Goal: Task Accomplishment & Management: Use online tool/utility

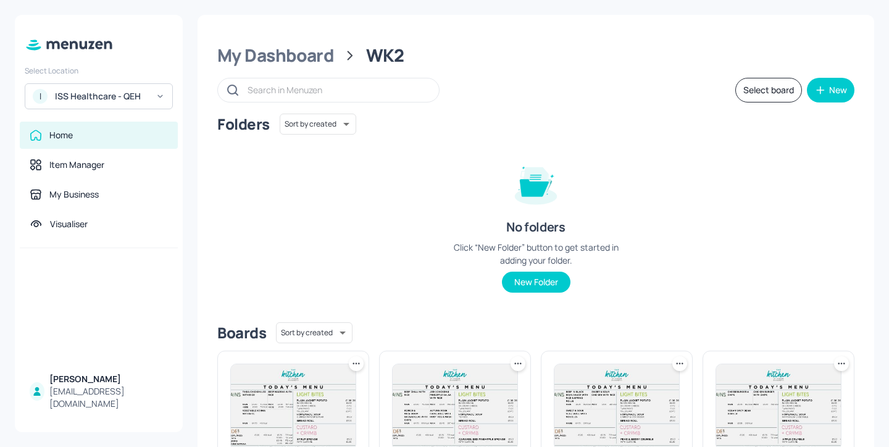
click at [128, 95] on div "ISS Healthcare - QEH" at bounding box center [101, 96] width 93 height 12
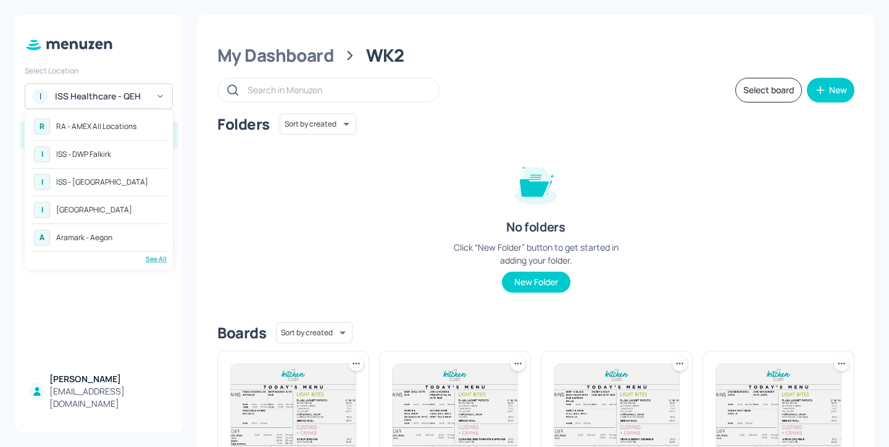
click at [161, 261] on div "See All" at bounding box center [99, 258] width 136 height 9
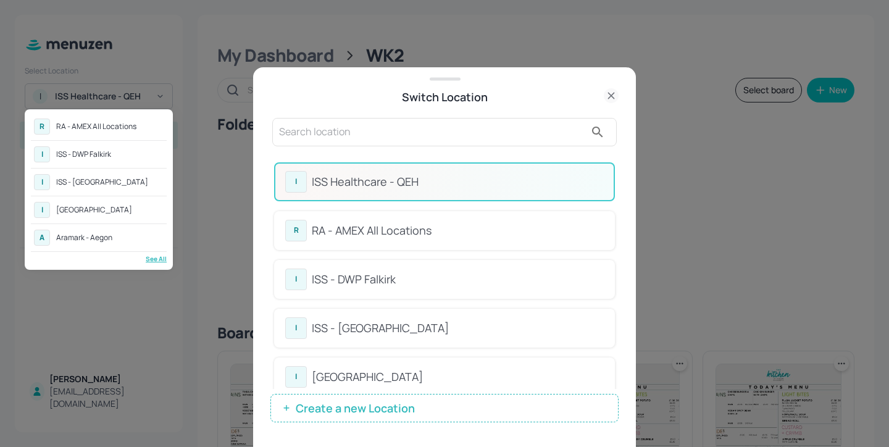
click at [625, 172] on div at bounding box center [444, 223] width 889 height 447
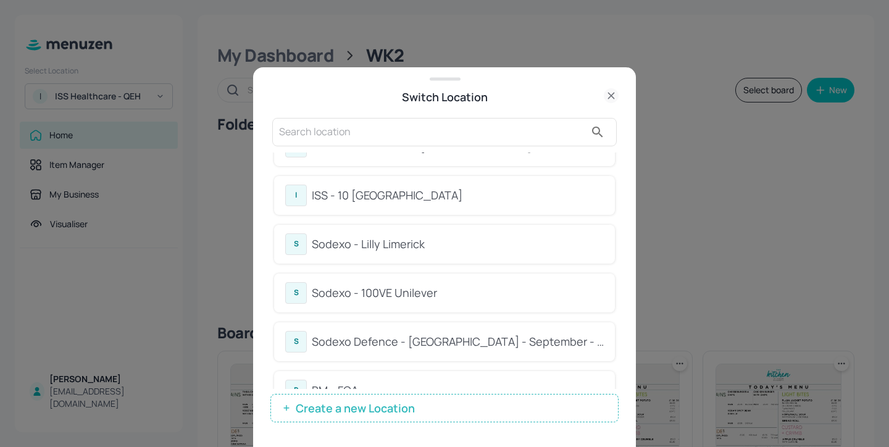
scroll to position [288, 0]
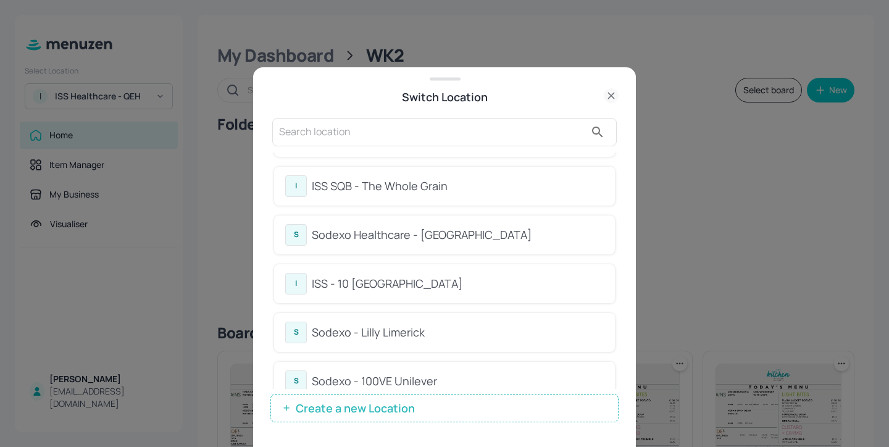
click at [456, 227] on div "Sodexo Healthcare - [GEOGRAPHIC_DATA]" at bounding box center [458, 235] width 292 height 17
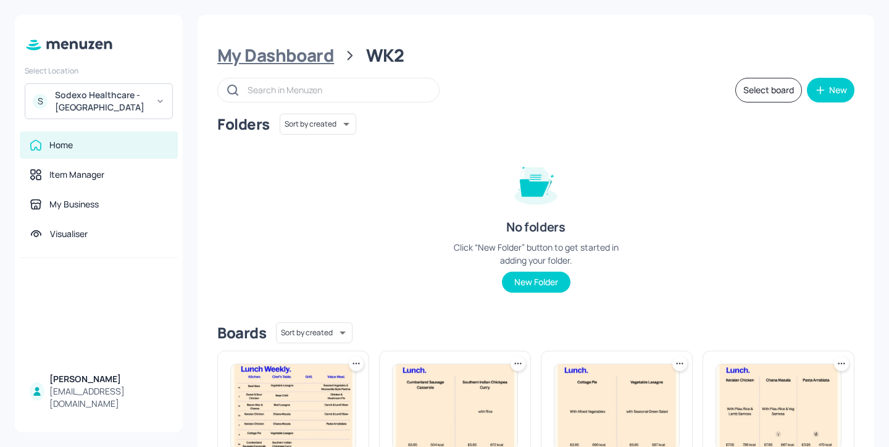
click at [288, 44] on div "My Dashboard" at bounding box center [275, 55] width 117 height 22
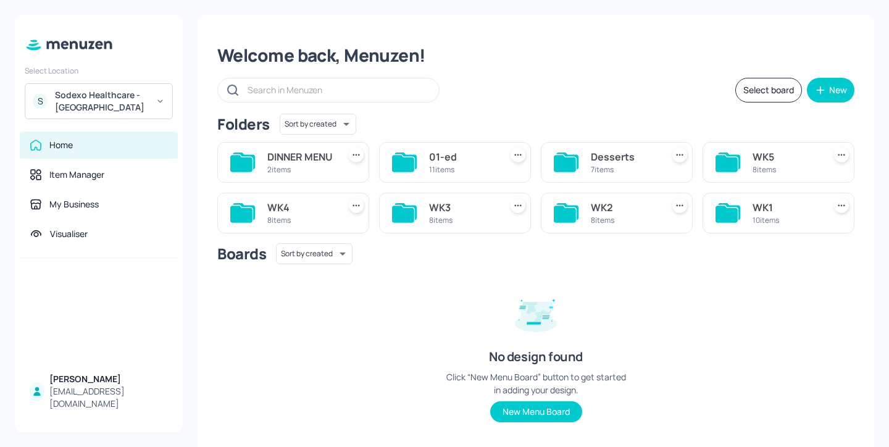
click at [443, 214] on div "WK3" at bounding box center [462, 207] width 67 height 15
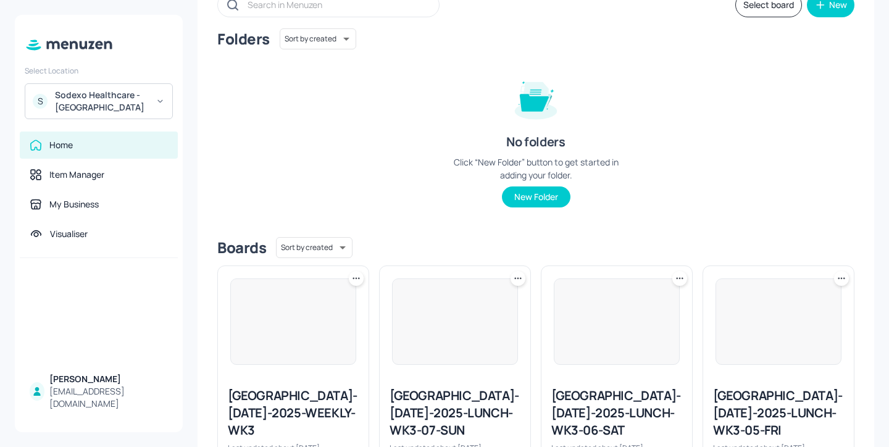
scroll to position [343, 0]
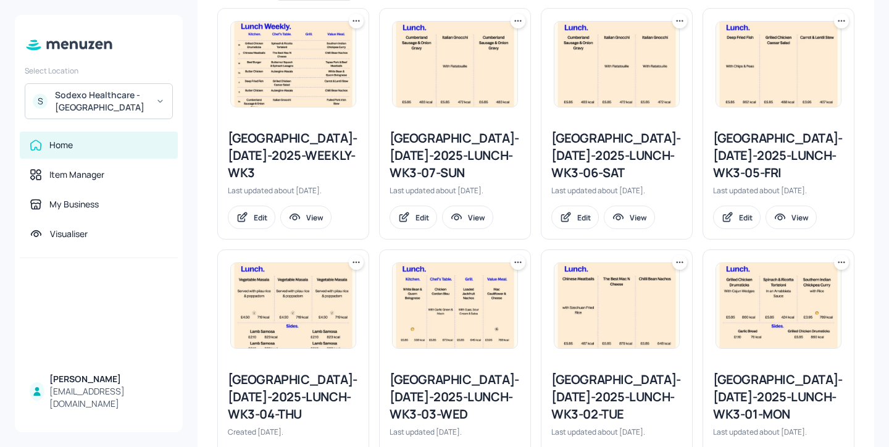
click at [288, 146] on div "[GEOGRAPHIC_DATA]-[DATE]-2025-WEEKLY-WK3" at bounding box center [293, 156] width 131 height 52
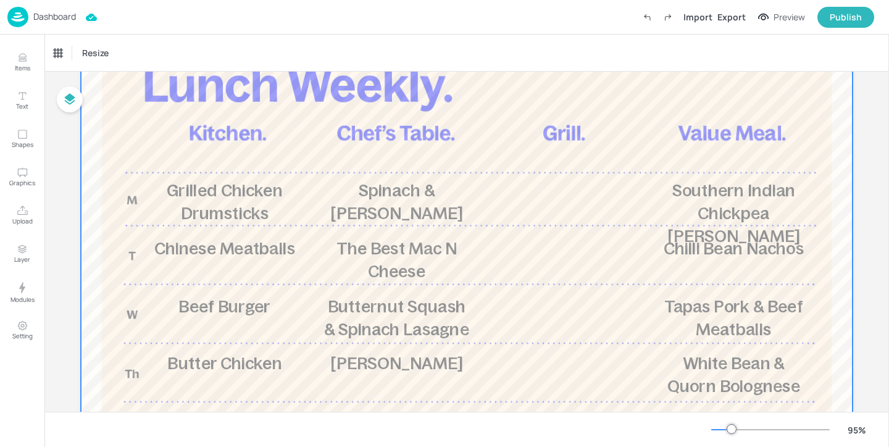
scroll to position [109, 0]
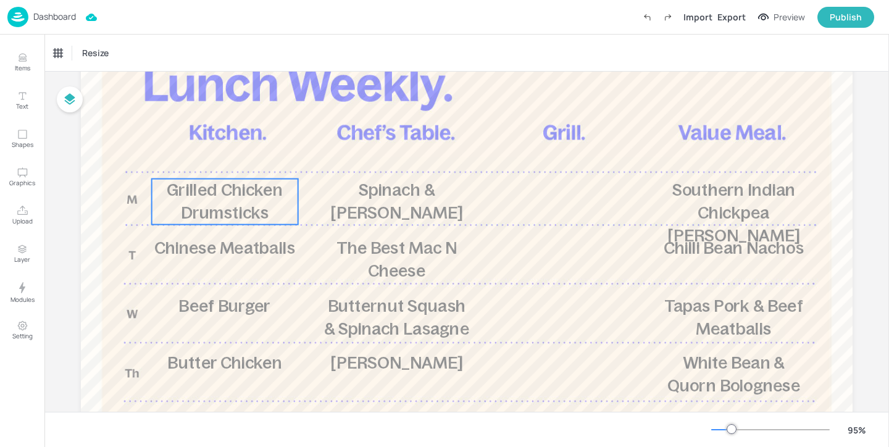
click at [228, 221] on span "Grilled Chicken Drumsticks" at bounding box center [224, 201] width 115 height 42
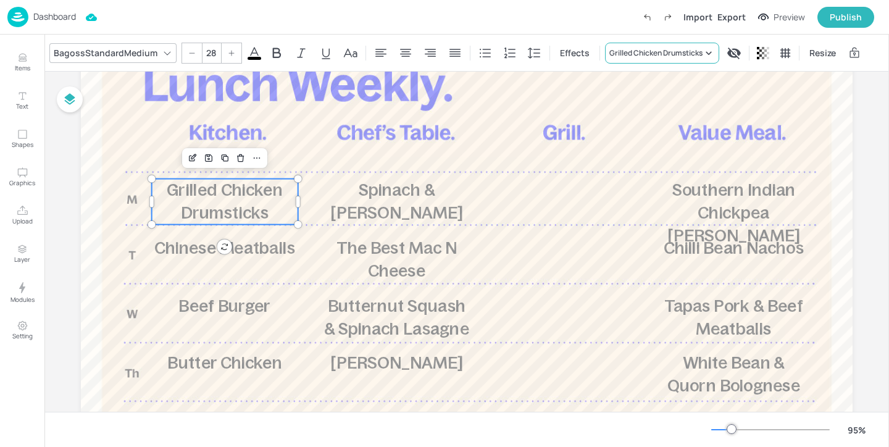
click at [639, 48] on div "Grilled Chicken Drumsticks" at bounding box center [655, 53] width 93 height 11
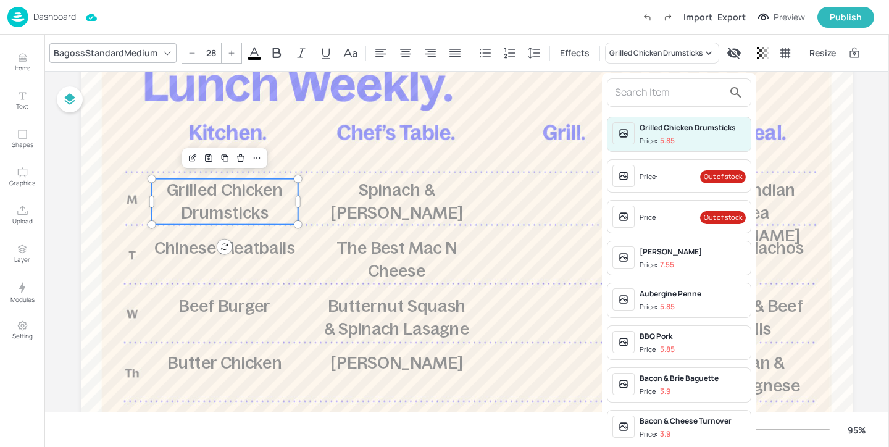
click at [640, 86] on input "text" at bounding box center [669, 93] width 109 height 20
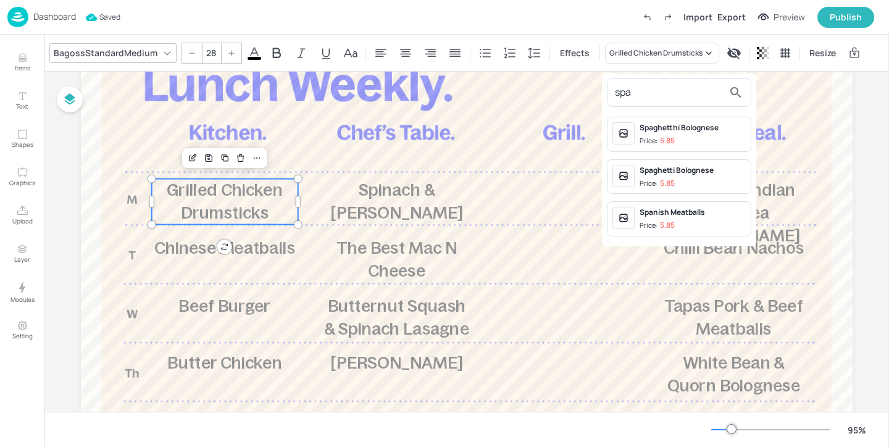
type input "spa"
click at [685, 129] on div "Spaghetthi Bolognese" at bounding box center [693, 127] width 106 height 11
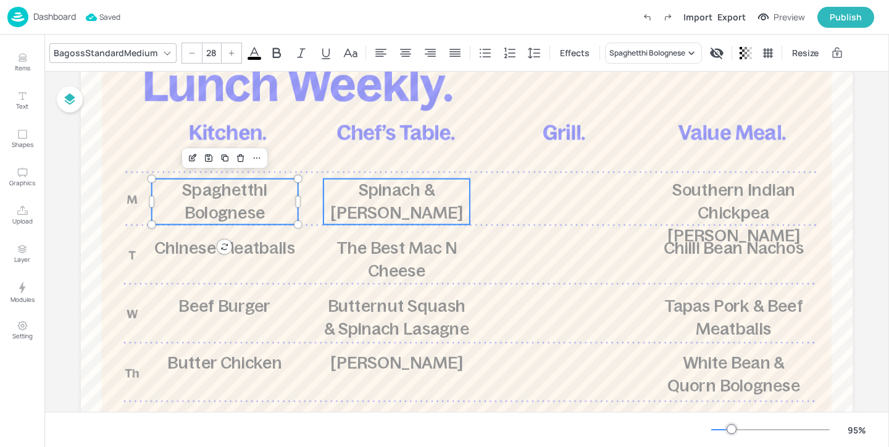
type input "28"
click at [407, 188] on span "Spinach & [PERSON_NAME]" at bounding box center [396, 201] width 132 height 42
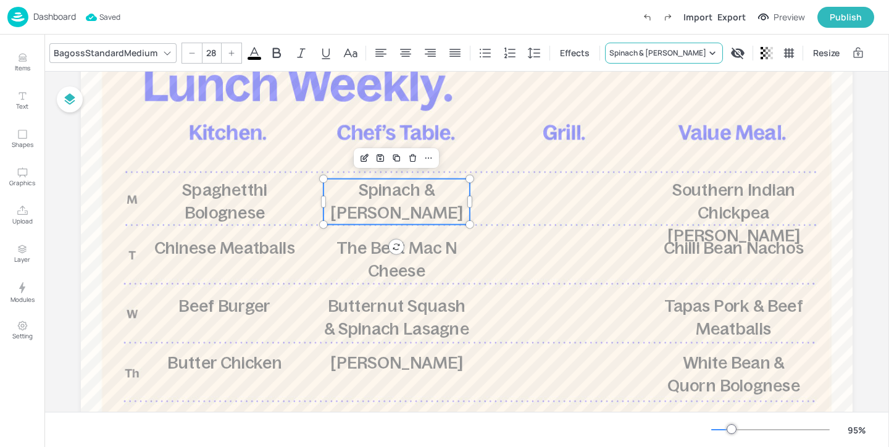
click at [630, 54] on div "Spinach & [PERSON_NAME]" at bounding box center [657, 53] width 97 height 11
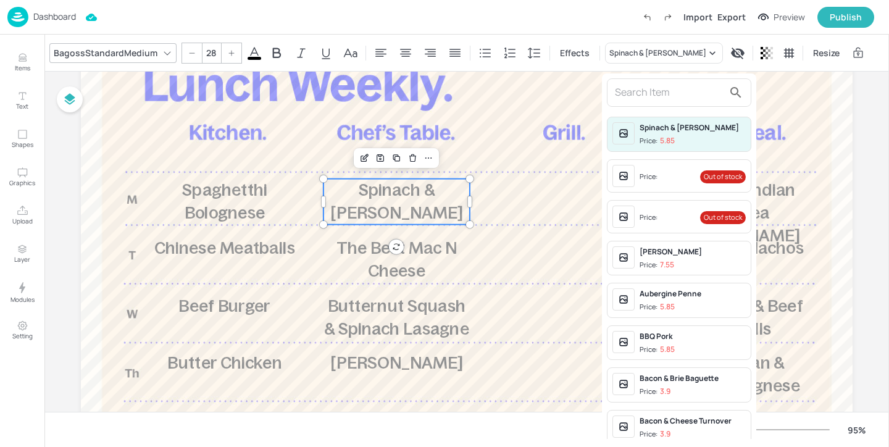
click at [646, 85] on input "text" at bounding box center [669, 93] width 109 height 20
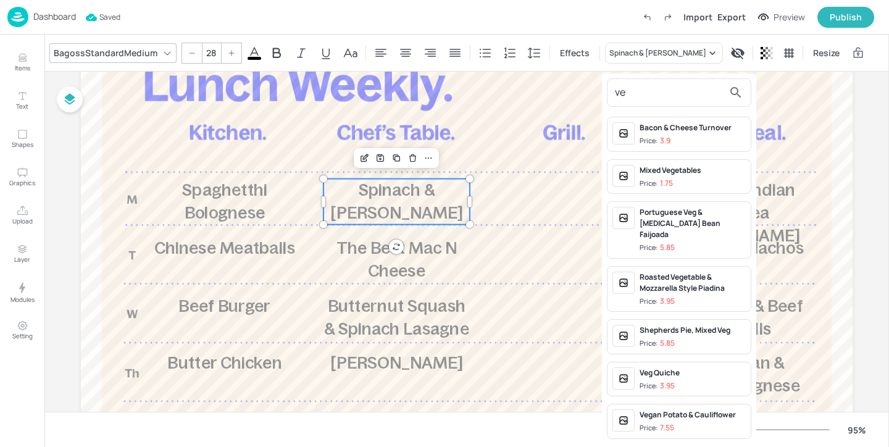
type input "v"
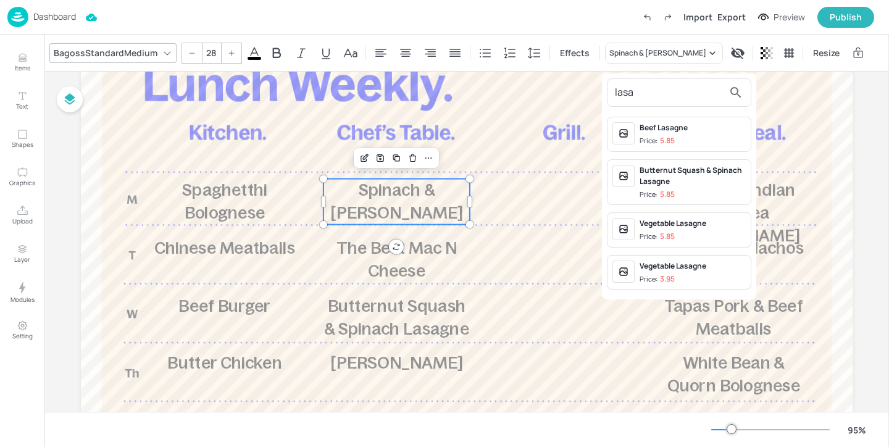
type input "lasa"
click at [716, 236] on span "Price: 5.85" at bounding box center [693, 237] width 106 height 10
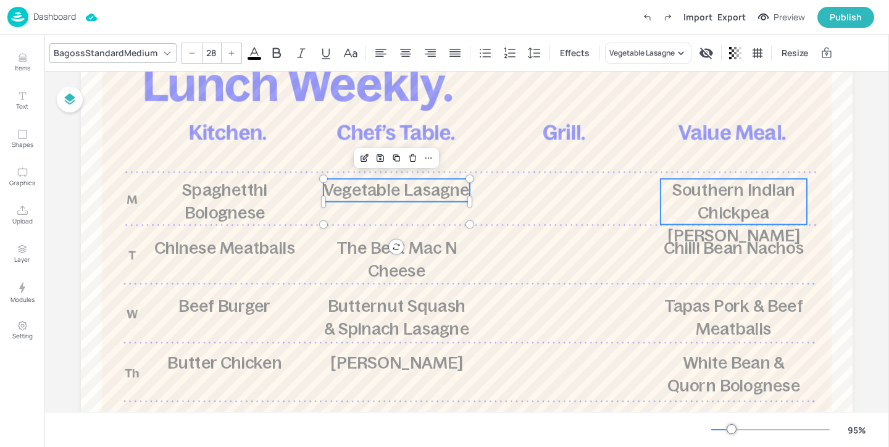
click at [720, 202] on p "Southern Indian Chickpea [PERSON_NAME]" at bounding box center [734, 213] width 146 height 69
type input "28"
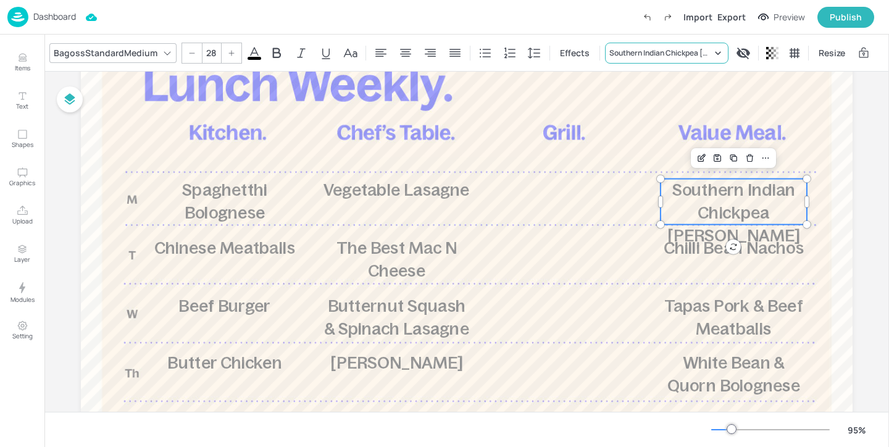
click at [652, 62] on div "Southern Indian Chickpea [PERSON_NAME]" at bounding box center [666, 53] width 123 height 21
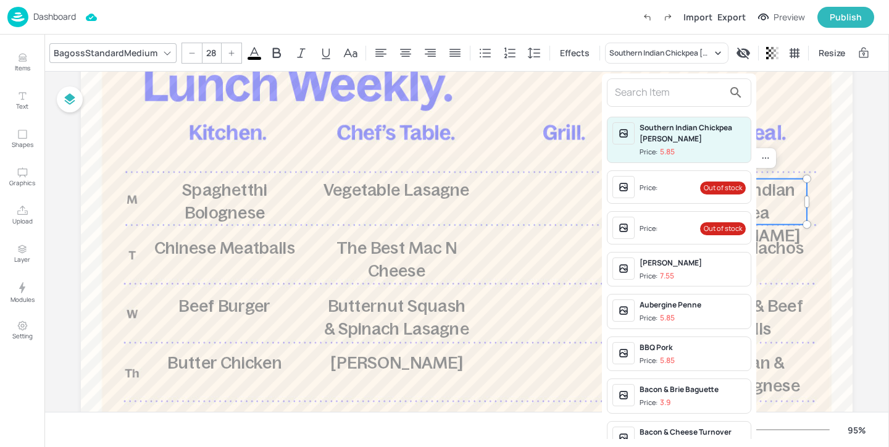
click at [650, 91] on input "text" at bounding box center [669, 93] width 109 height 20
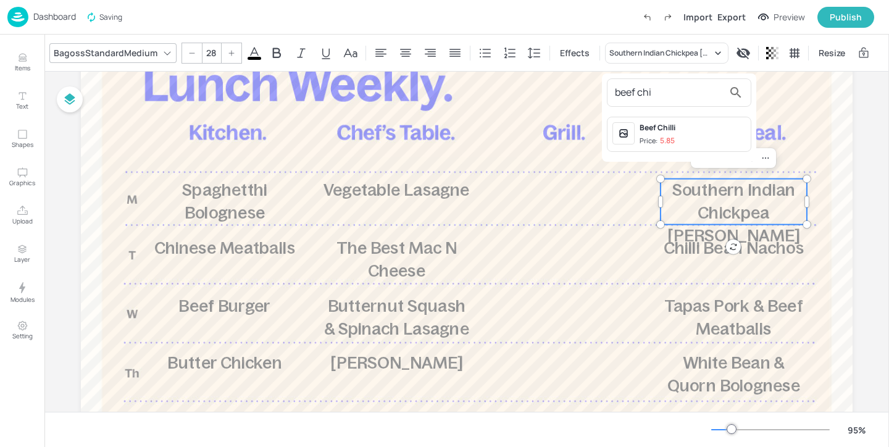
type input "beef chi"
click at [691, 127] on div "Beef Chilli" at bounding box center [693, 127] width 106 height 11
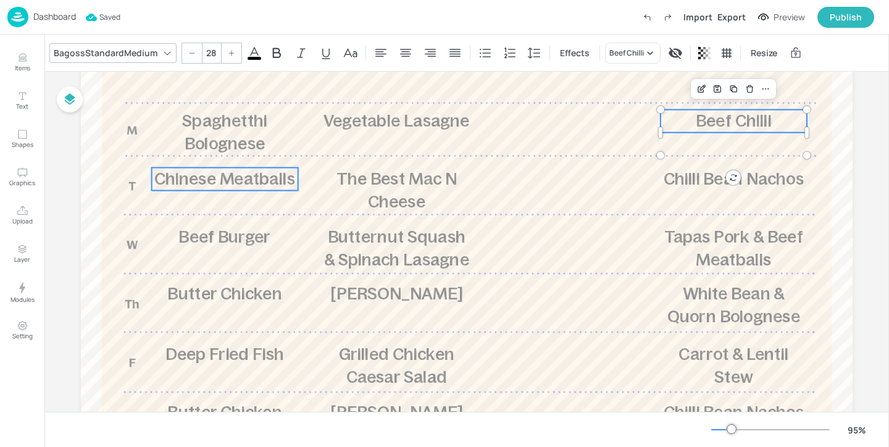
scroll to position [219, 0]
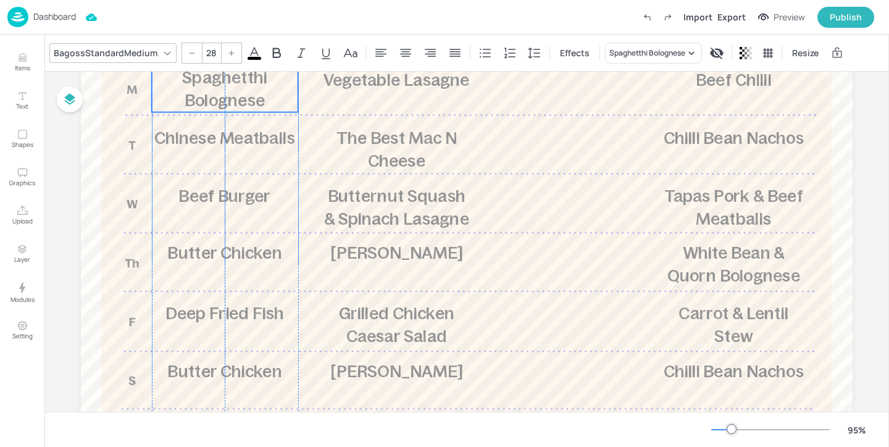
click at [256, 97] on span "Spaghetthi Bolognese" at bounding box center [224, 89] width 85 height 42
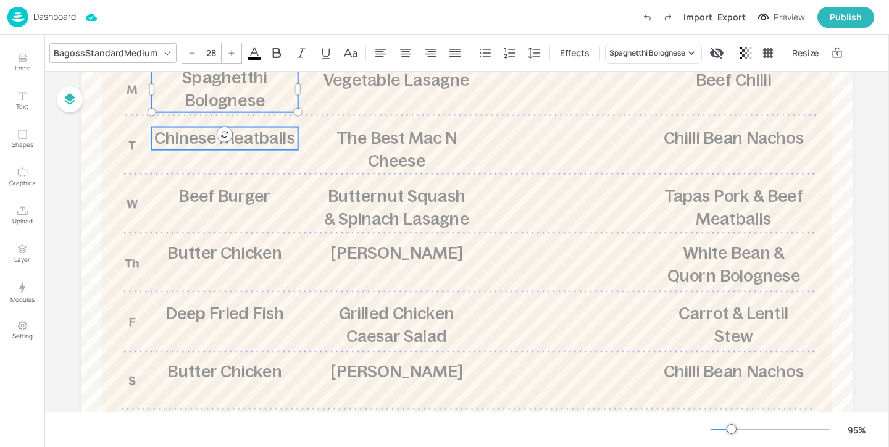
type input "28"
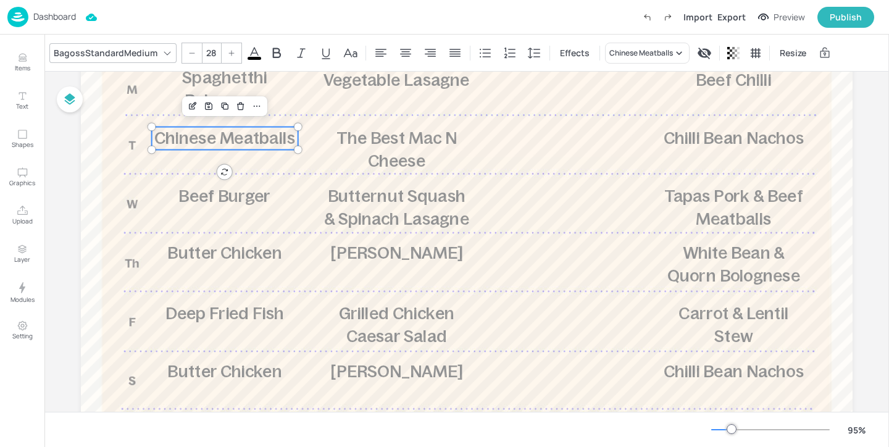
click at [254, 138] on span "Chinese Meatballs" at bounding box center [224, 137] width 141 height 19
click at [619, 52] on div "Chinese Meatballs" at bounding box center [641, 53] width 64 height 11
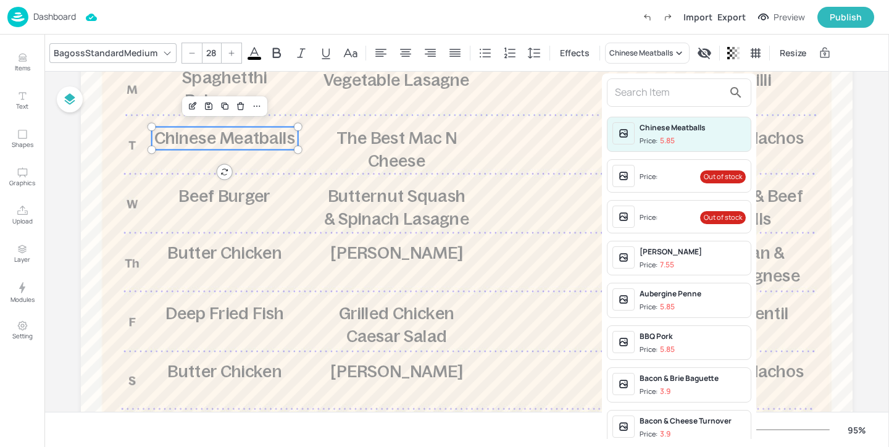
click at [622, 90] on input "text" at bounding box center [669, 93] width 109 height 20
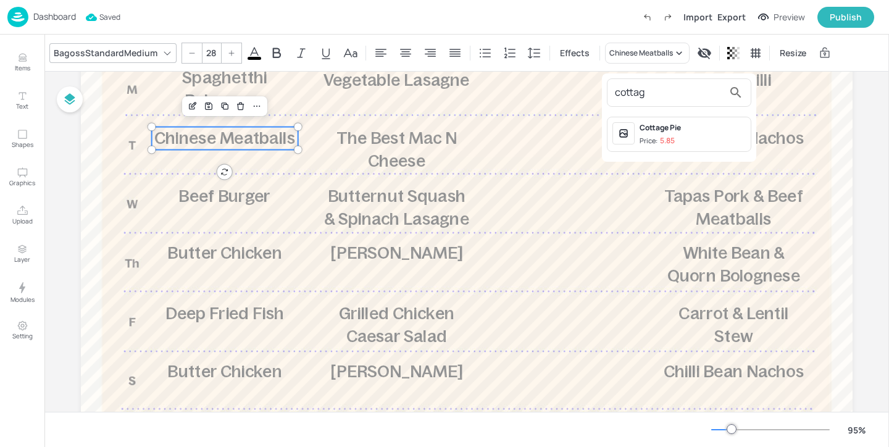
type input "cottag"
click at [699, 136] on span "Price: 5.85" at bounding box center [693, 141] width 106 height 10
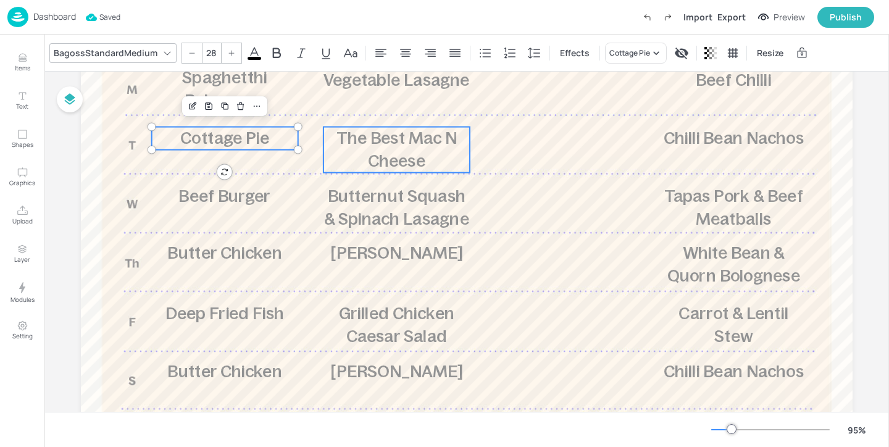
type input "28"
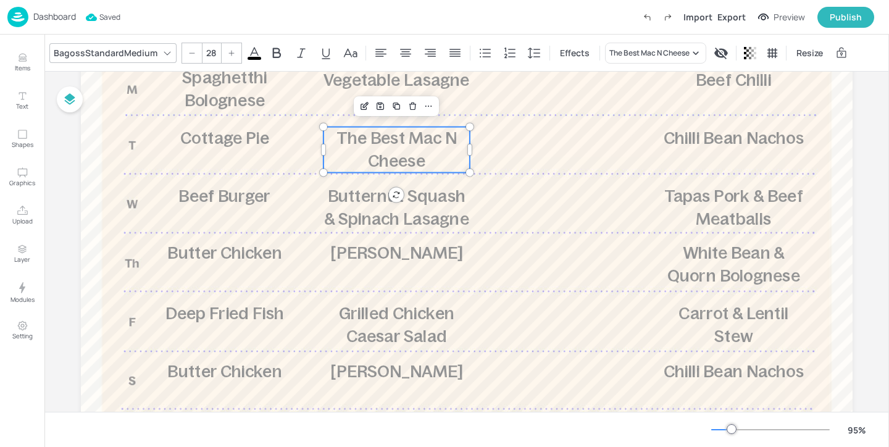
click at [437, 140] on span "The Best Mac N Cheese" at bounding box center [396, 149] width 120 height 42
click at [668, 55] on div "The Best Mac N Cheese" at bounding box center [649, 53] width 80 height 11
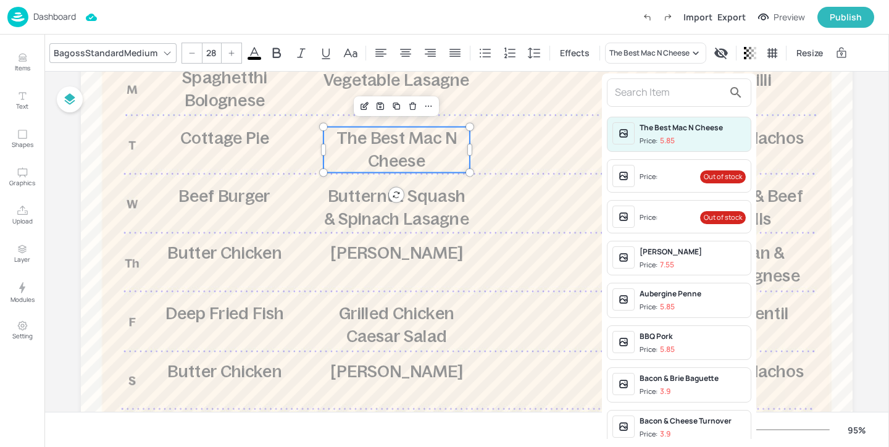
click at [656, 88] on input "text" at bounding box center [669, 93] width 109 height 20
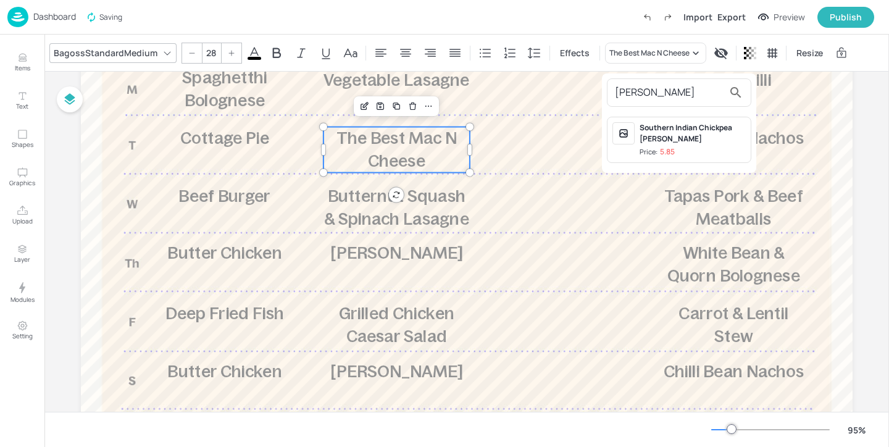
type input "[PERSON_NAME]"
click at [695, 136] on div "Southern Indian Chickpea [PERSON_NAME]" at bounding box center [693, 133] width 106 height 22
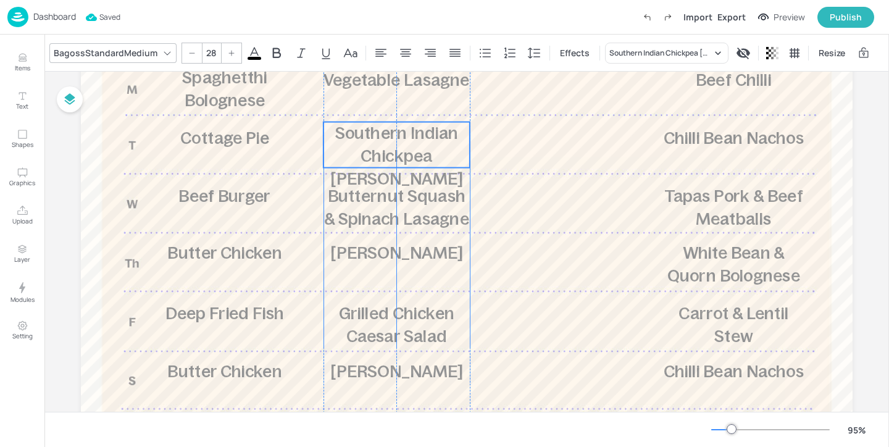
click at [372, 146] on p "Southern Indian Chickpea [PERSON_NAME]" at bounding box center [397, 156] width 146 height 69
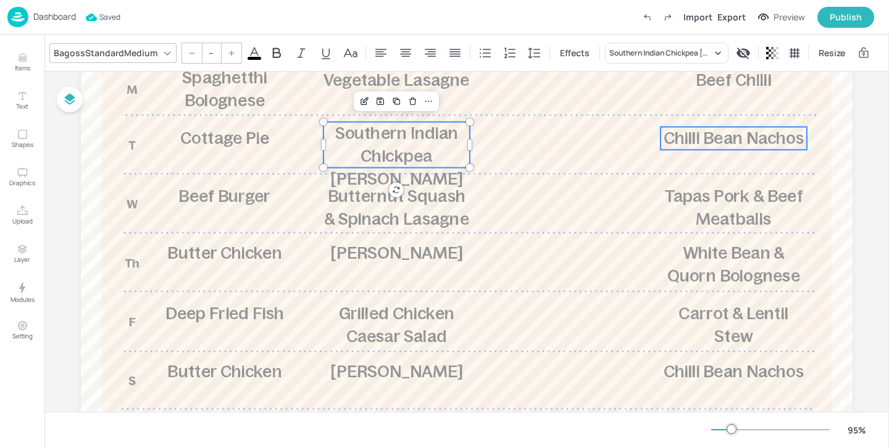
type input "28"
click at [738, 146] on span "Chilli Bean Nachos" at bounding box center [734, 137] width 140 height 19
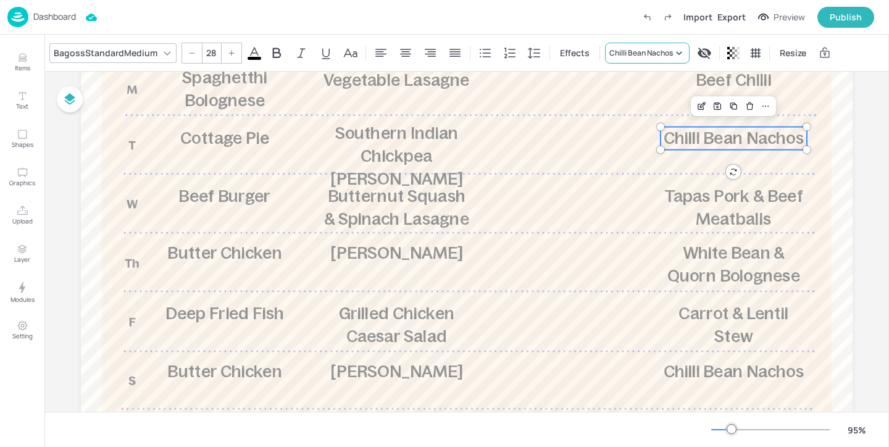
click at [643, 55] on div "Chilli Bean Nachos" at bounding box center [641, 53] width 64 height 11
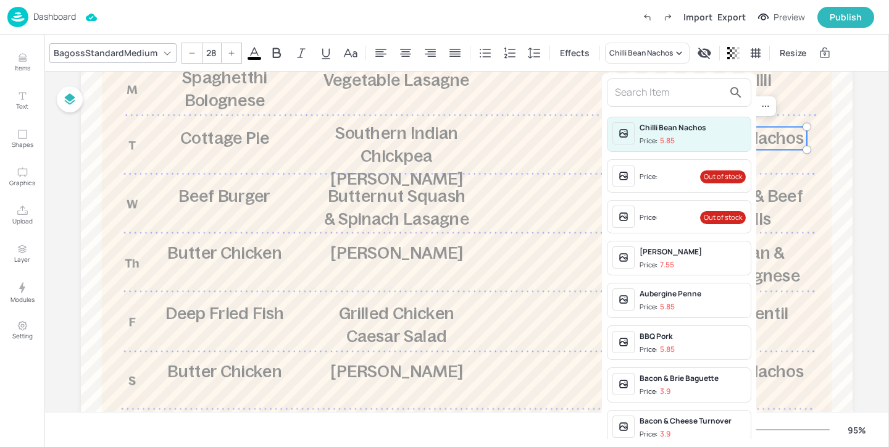
click at [637, 93] on input "text" at bounding box center [669, 93] width 109 height 20
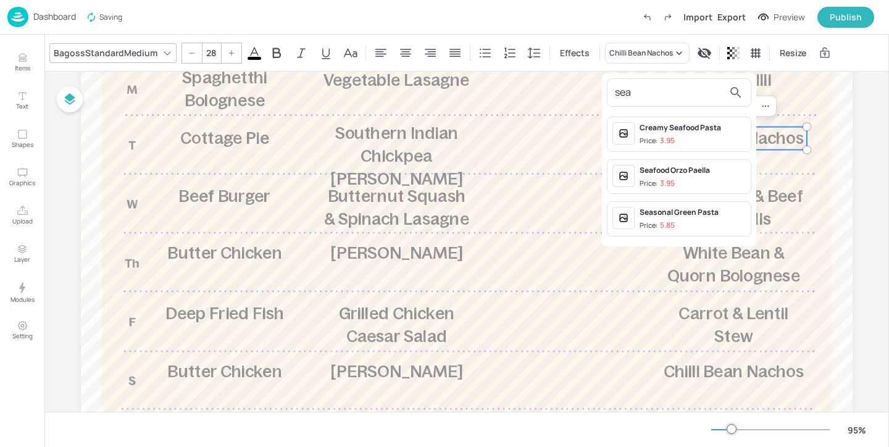
type input "sea"
click at [691, 132] on div "Creamy Seafood Pasta" at bounding box center [693, 127] width 106 height 11
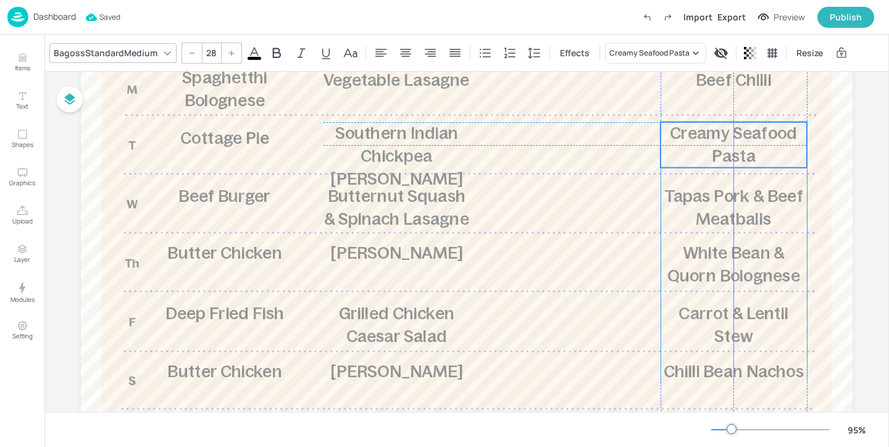
click at [716, 142] on span "Creamy Seafood Pasta" at bounding box center [733, 144] width 127 height 42
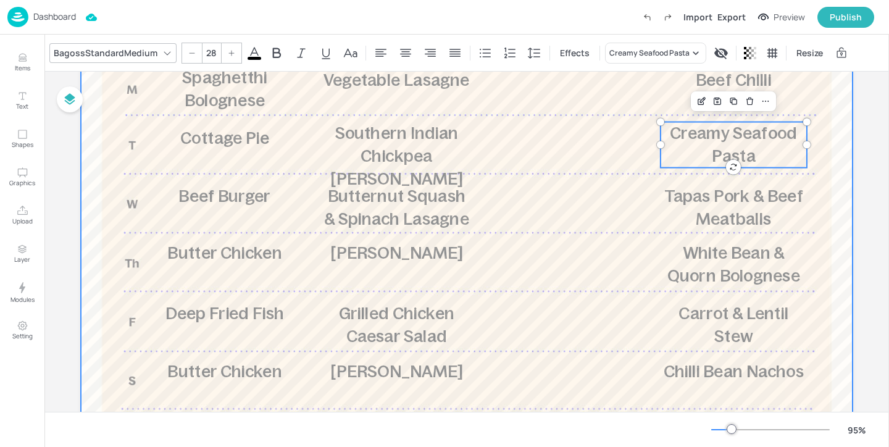
type input "28"
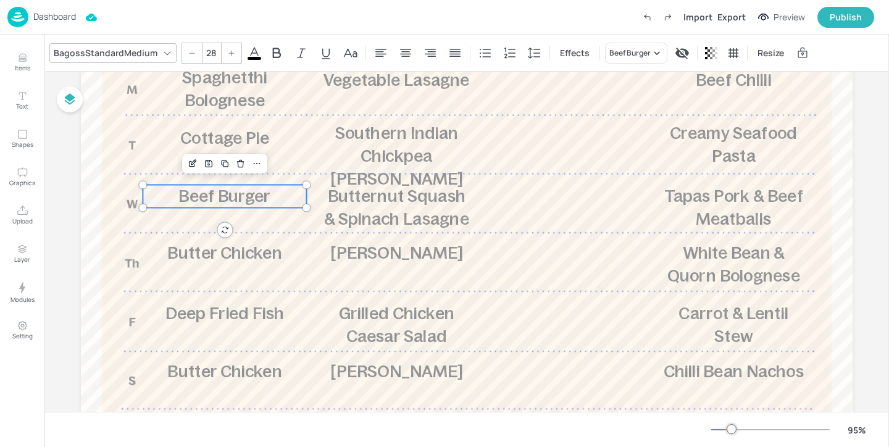
click at [263, 201] on span "Beef Burger" at bounding box center [224, 195] width 92 height 19
click at [627, 43] on div "Beef Burger" at bounding box center [636, 53] width 62 height 21
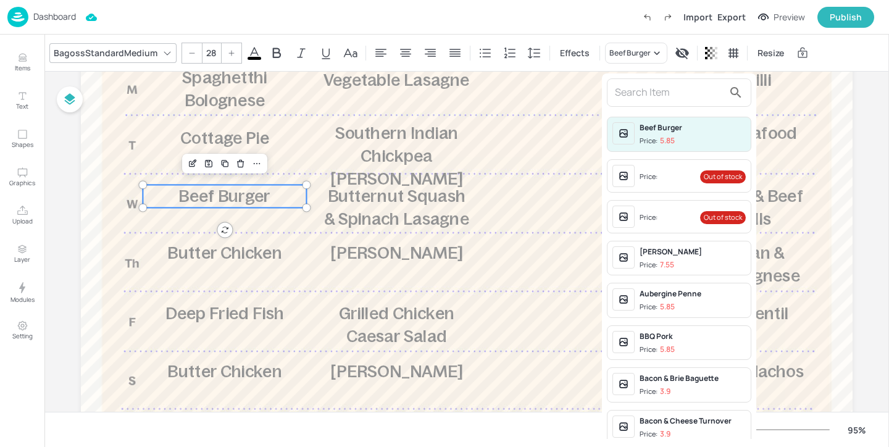
click at [627, 83] on input "text" at bounding box center [669, 93] width 109 height 20
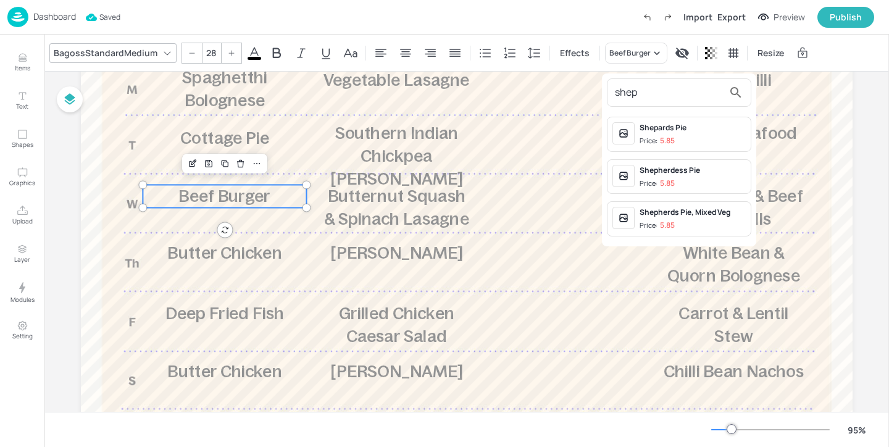
type input "shep"
click at [721, 136] on span "Price: 5.85" at bounding box center [693, 141] width 106 height 10
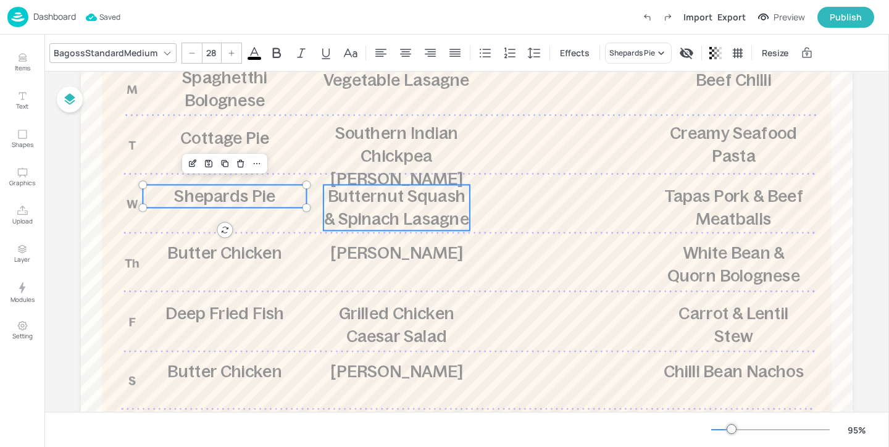
type input "28"
click at [390, 218] on span "Butternut Squash & Spinach Lasagne" at bounding box center [396, 207] width 145 height 42
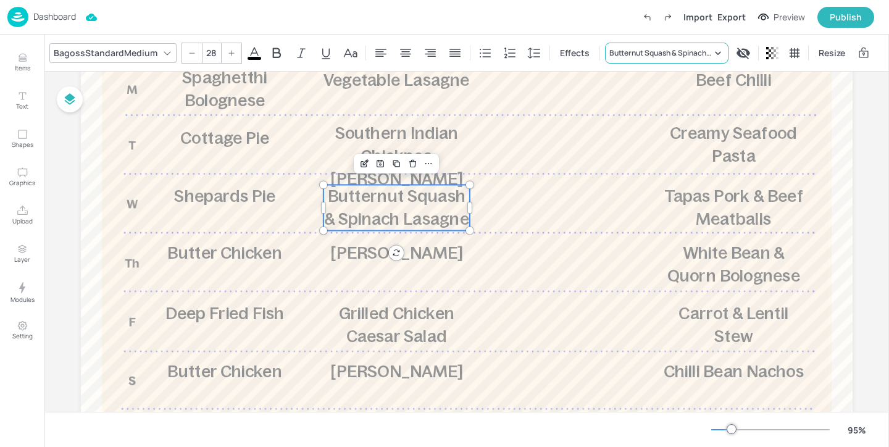
click at [655, 46] on div "Butternut Squash & Spinach Lasagne" at bounding box center [666, 53] width 123 height 21
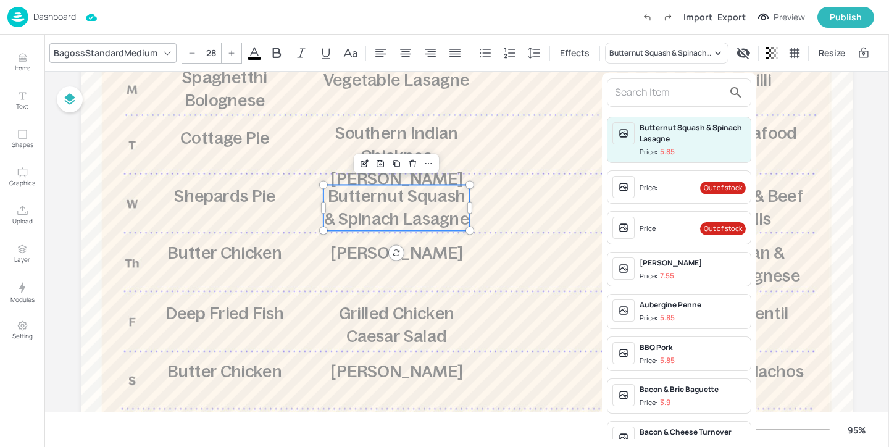
click at [646, 85] on input "text" at bounding box center [669, 93] width 109 height 20
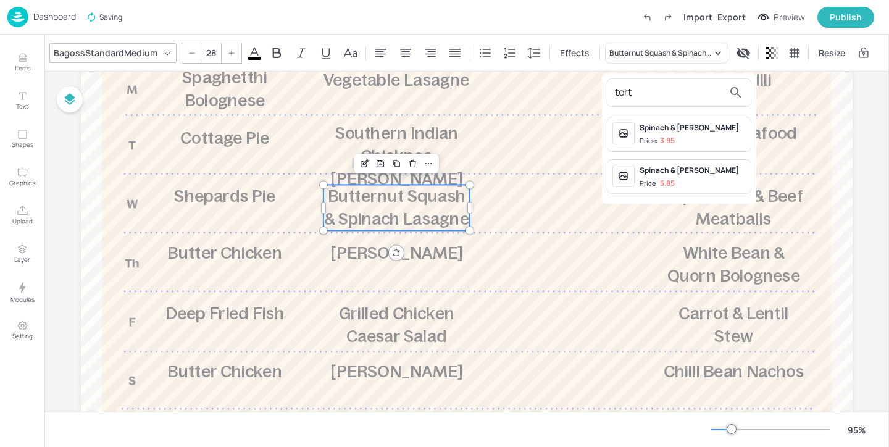
type input "tort"
click at [706, 172] on div "Spinach & [PERSON_NAME]" at bounding box center [693, 170] width 106 height 11
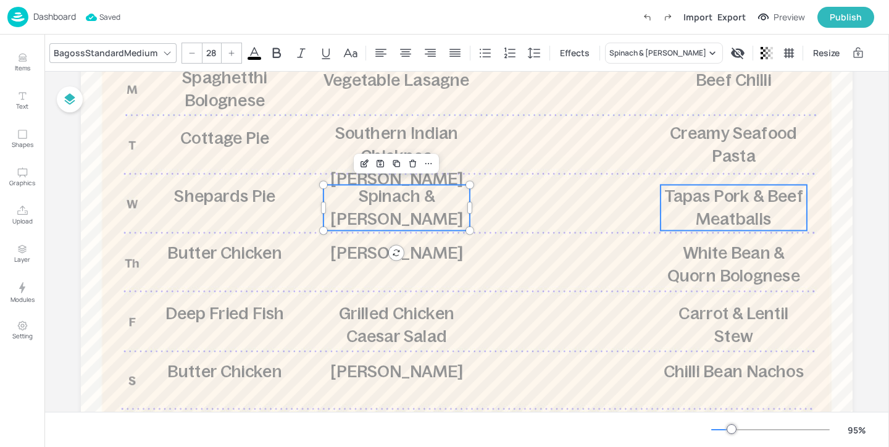
type input "28"
click at [740, 202] on span "Tapas Pork & Beef Meatballs" at bounding box center [733, 207] width 139 height 42
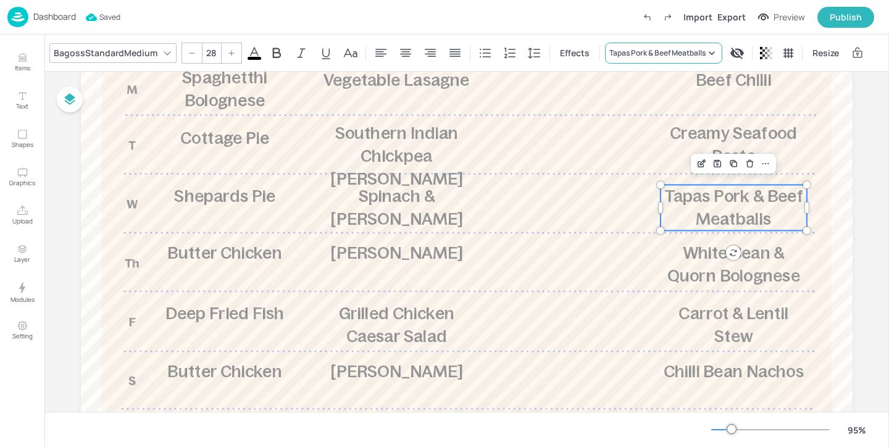
click at [668, 50] on div "Tapas Pork & Beef Meatballs" at bounding box center [657, 53] width 96 height 11
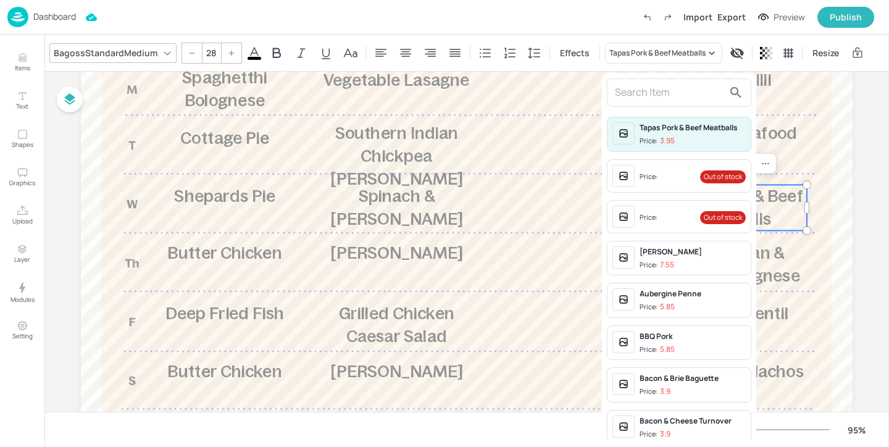
click at [654, 93] on input "text" at bounding box center [669, 93] width 109 height 20
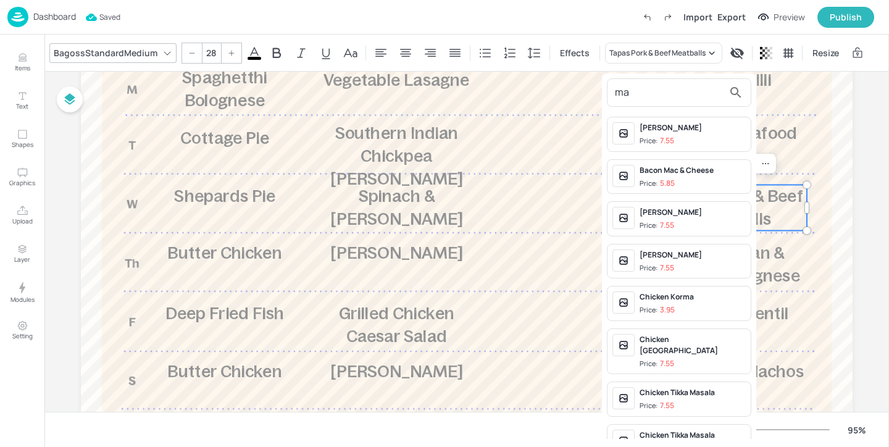
type input "m"
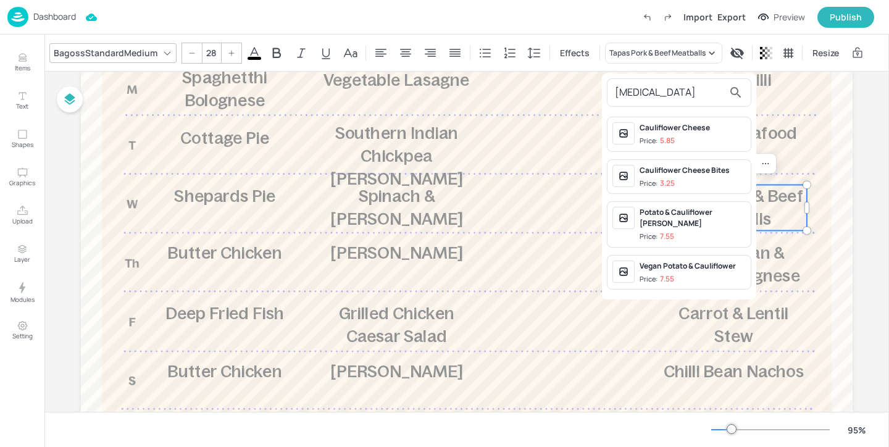
type input "[MEDICAL_DATA]"
click at [724, 131] on div "Cauliflower Cheese" at bounding box center [693, 127] width 106 height 11
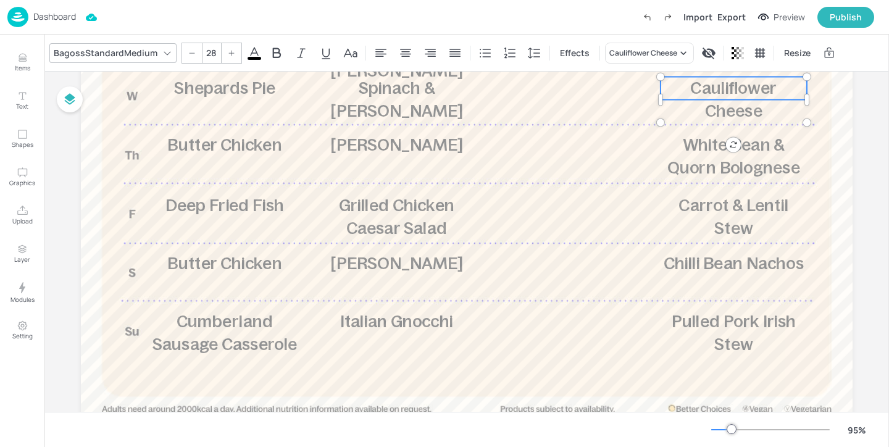
scroll to position [283, 0]
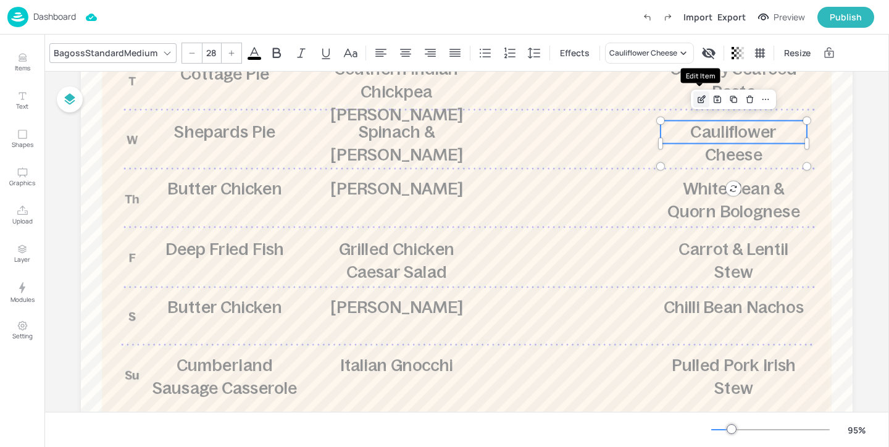
click at [700, 96] on icon "Edit Item" at bounding box center [701, 99] width 10 height 10
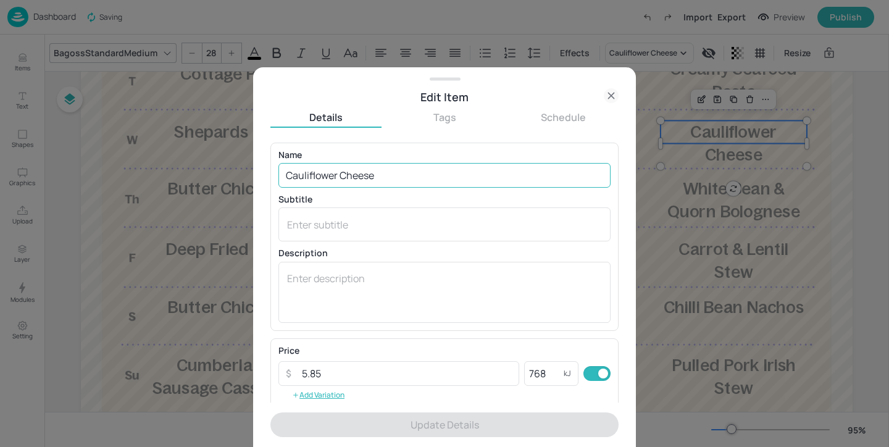
click at [288, 175] on input "Cauliflower Cheese" at bounding box center [444, 175] width 332 height 25
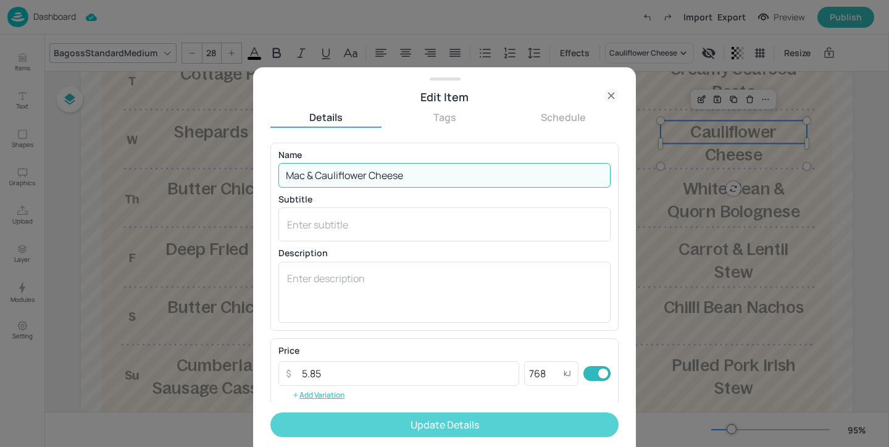
type input "Mac & Cauliflower Cheese"
click at [404, 423] on button "Update Details" at bounding box center [444, 424] width 348 height 25
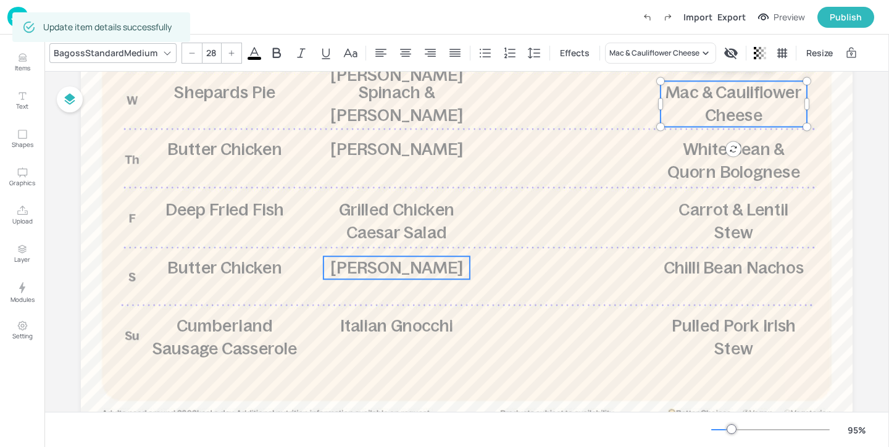
scroll to position [364, 0]
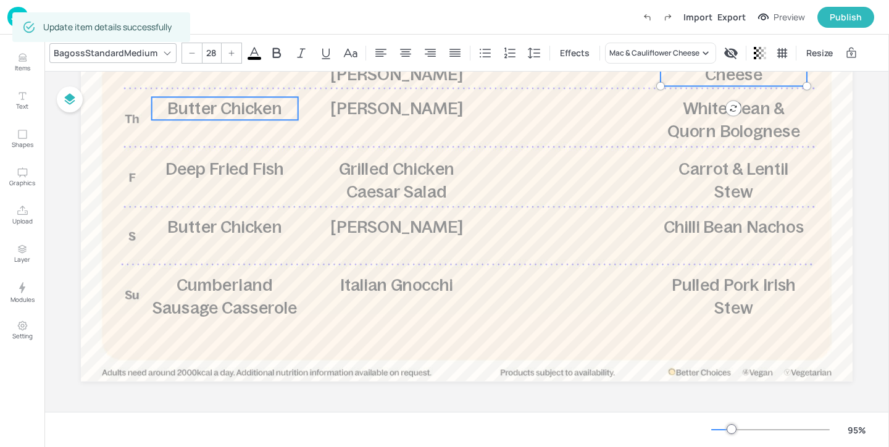
click at [238, 111] on span "Butter Chicken" at bounding box center [224, 108] width 114 height 19
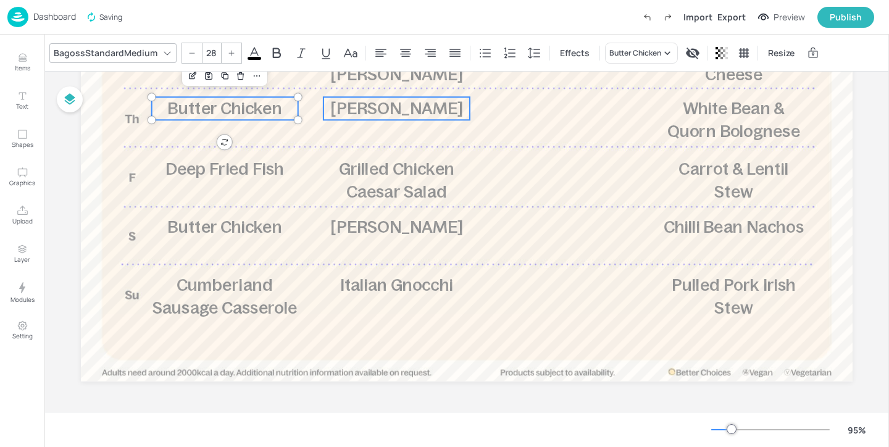
type input "28"
click at [422, 109] on span "[PERSON_NAME]" at bounding box center [396, 108] width 132 height 19
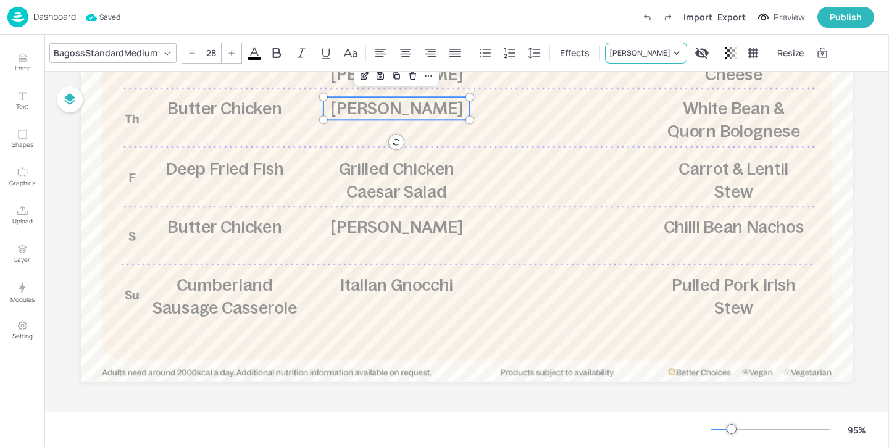
click at [638, 51] on div "[PERSON_NAME]" at bounding box center [639, 53] width 61 height 11
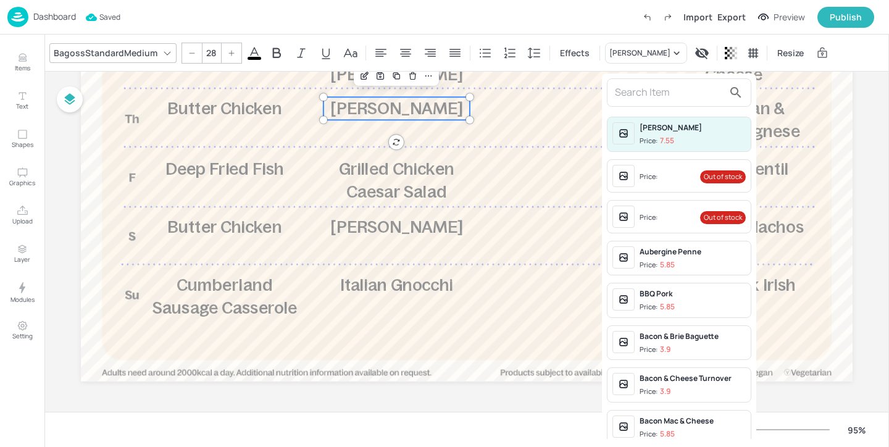
click at [635, 83] on input "text" at bounding box center [669, 93] width 109 height 20
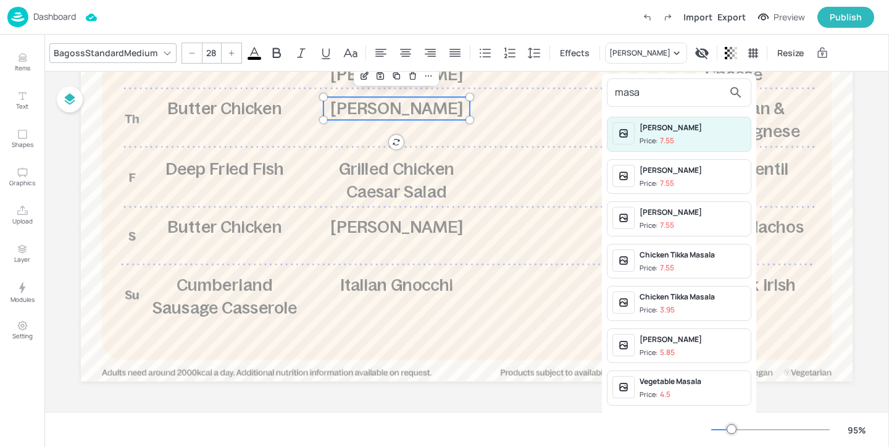
type input "masa"
click at [688, 384] on div "Vegetable Masala" at bounding box center [693, 381] width 106 height 11
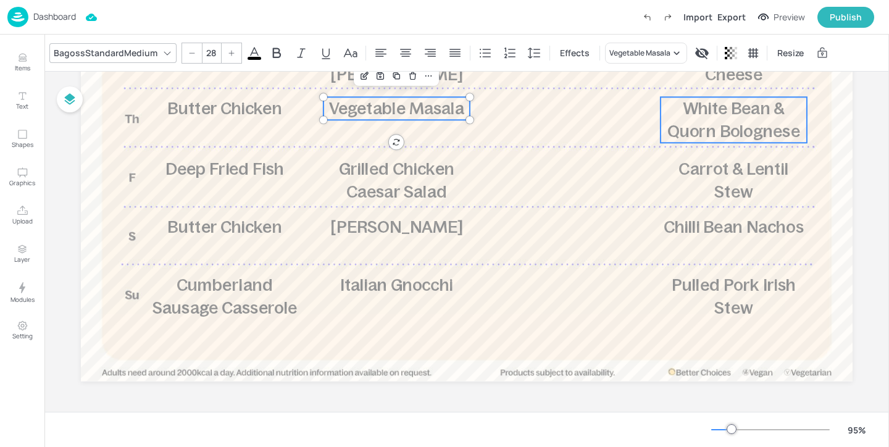
click at [728, 118] on p "White Bean & Quorn Bolognese" at bounding box center [734, 120] width 146 height 46
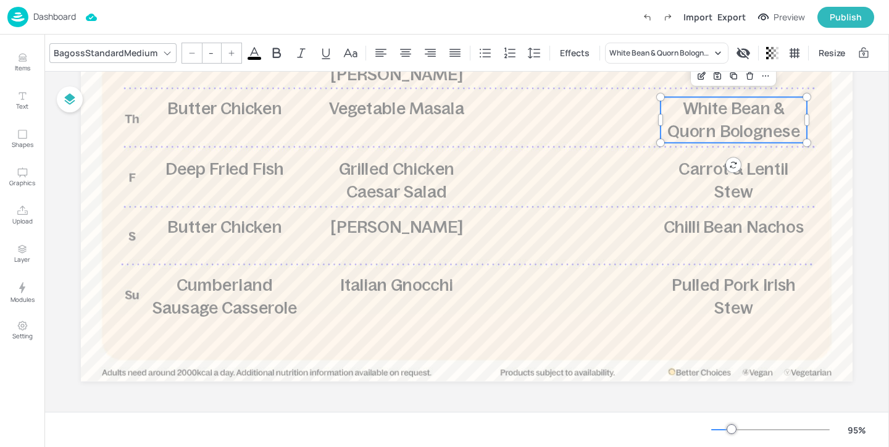
type input "28"
click at [657, 49] on div "White Bean & Quorn Bolognese" at bounding box center [660, 53] width 102 height 11
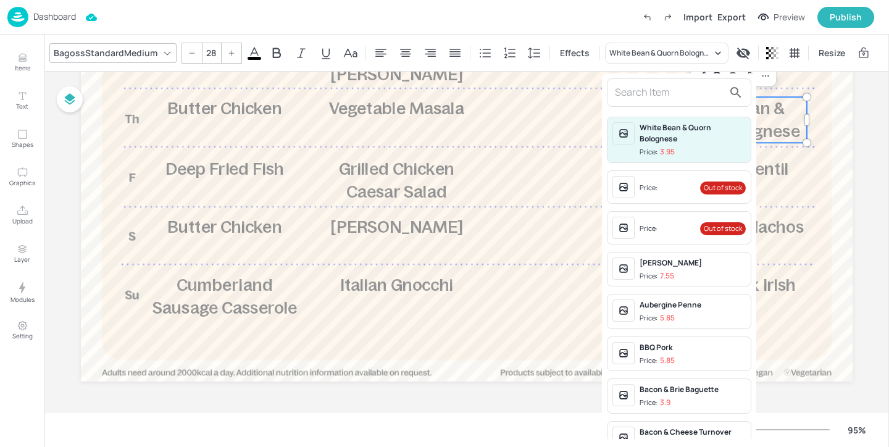
click at [646, 87] on input "text" at bounding box center [669, 93] width 109 height 20
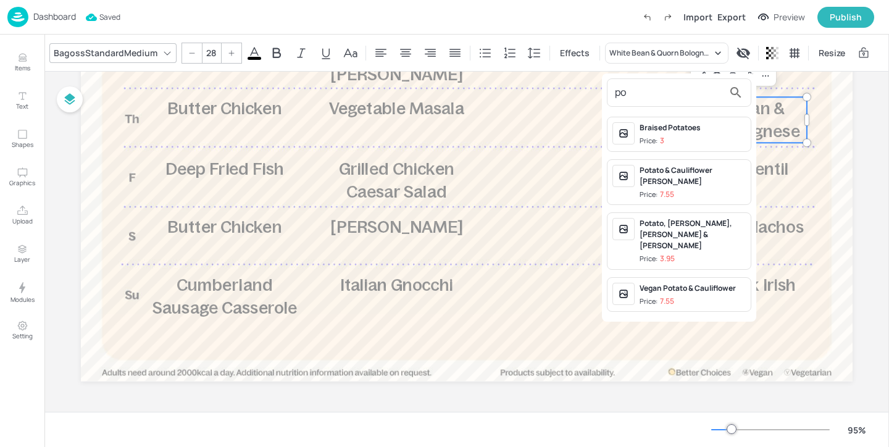
type input "p"
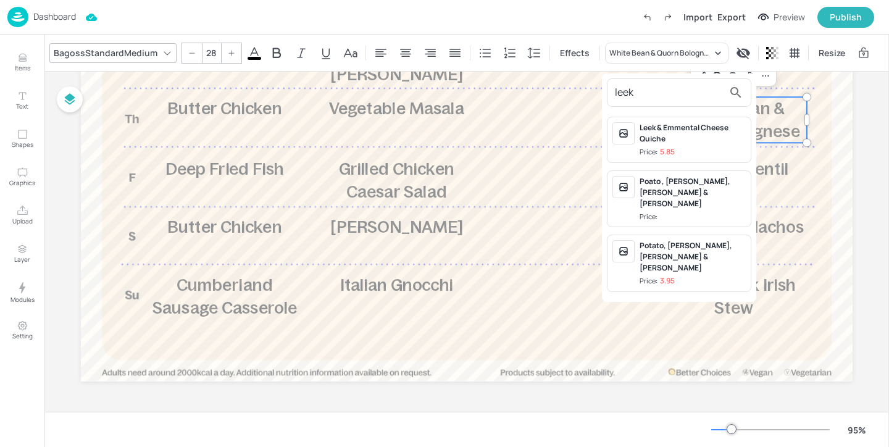
type input "leek"
click at [717, 198] on div "Poato , [PERSON_NAME], [PERSON_NAME] & Onion Bake Price:" at bounding box center [693, 199] width 106 height 46
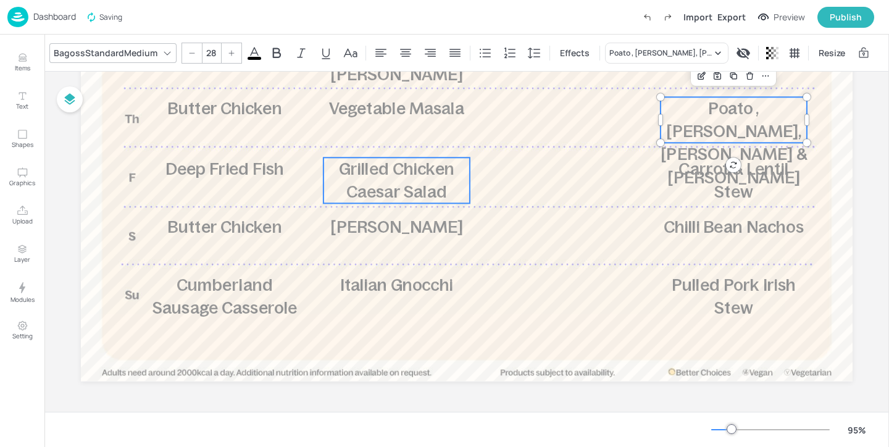
type input "28"
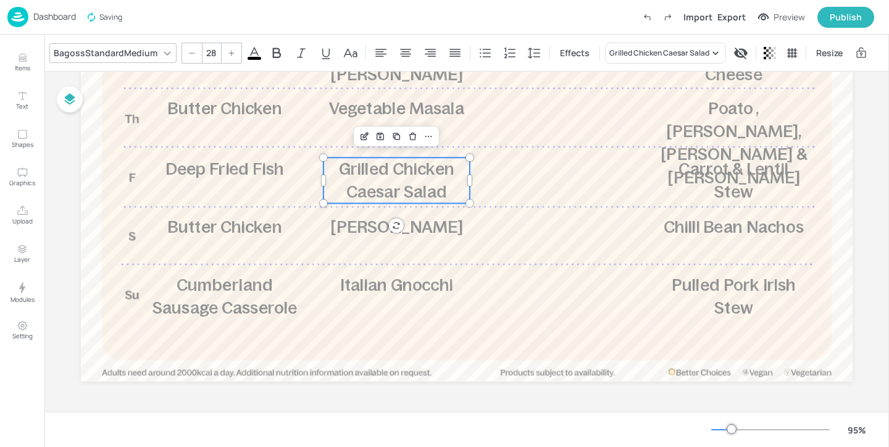
click at [386, 188] on span "Grilled Chicken Caesar Salad" at bounding box center [396, 180] width 115 height 42
click at [638, 43] on div "Grilled Chicken Caesar Salad" at bounding box center [665, 53] width 121 height 21
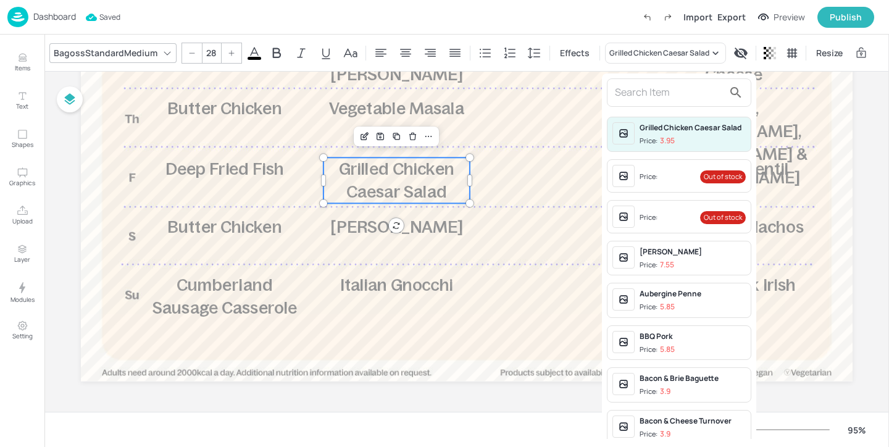
click at [647, 83] on input "text" at bounding box center [669, 93] width 109 height 20
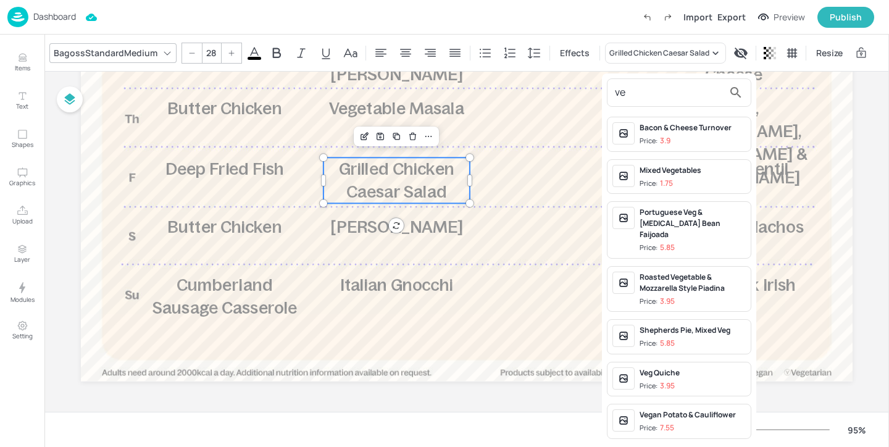
type input "v"
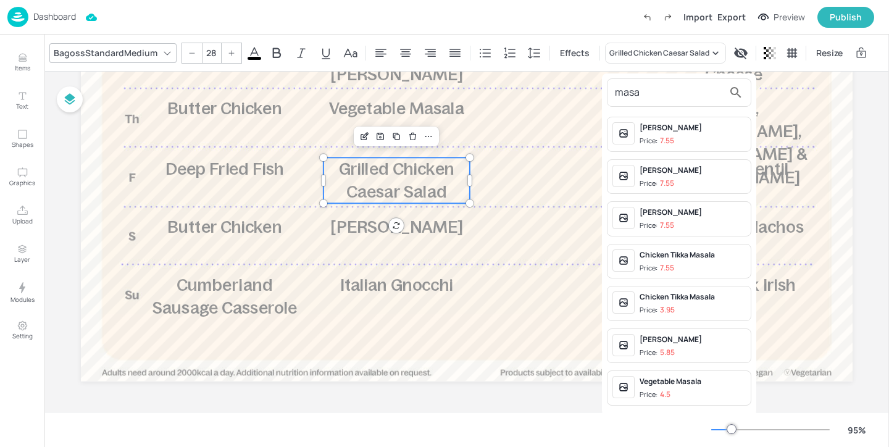
type input "masa"
click at [712, 390] on span "Price: 4.5" at bounding box center [693, 395] width 106 height 10
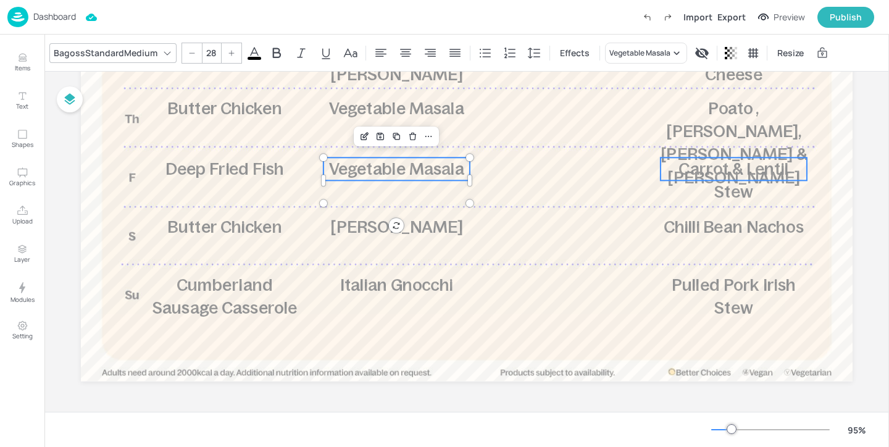
type input "28"
click at [679, 167] on span "Carrot & Lentil Stew" at bounding box center [734, 180] width 110 height 42
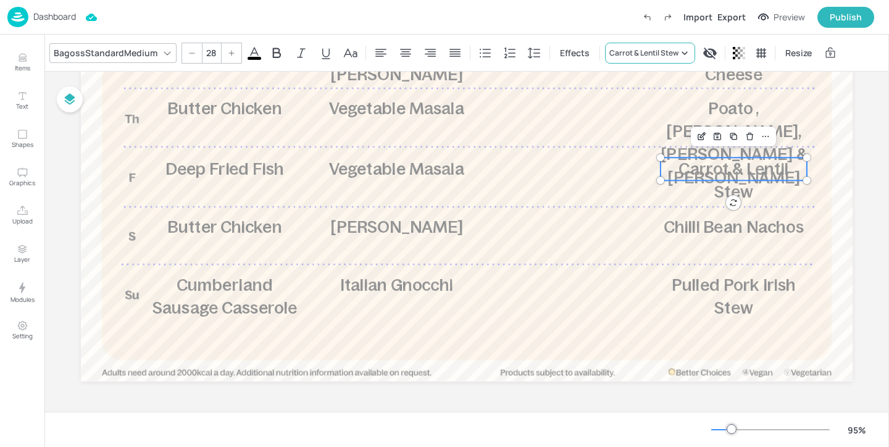
click at [659, 56] on div "Carrot & Lentil Stew" at bounding box center [643, 53] width 69 height 11
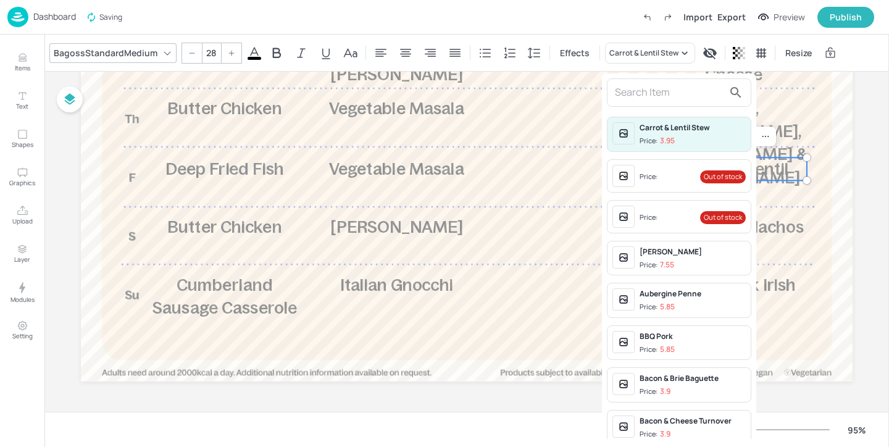
click at [646, 90] on input "text" at bounding box center [669, 93] width 109 height 20
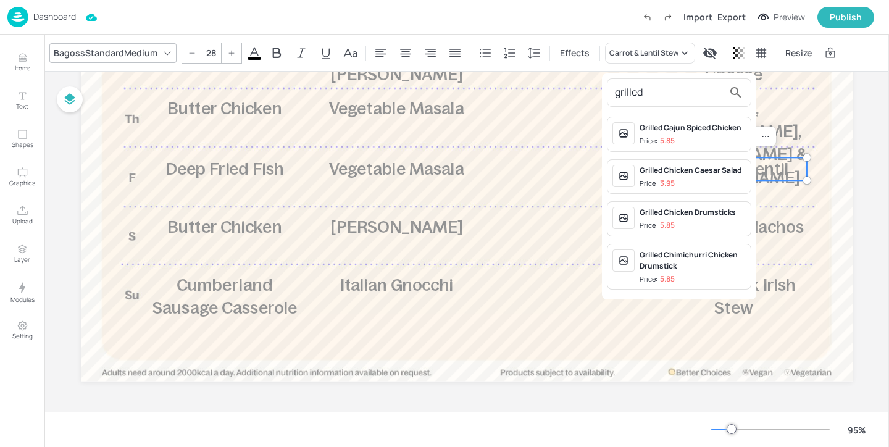
type input "grilled"
click at [714, 178] on span "Price: 3.95" at bounding box center [693, 183] width 106 height 10
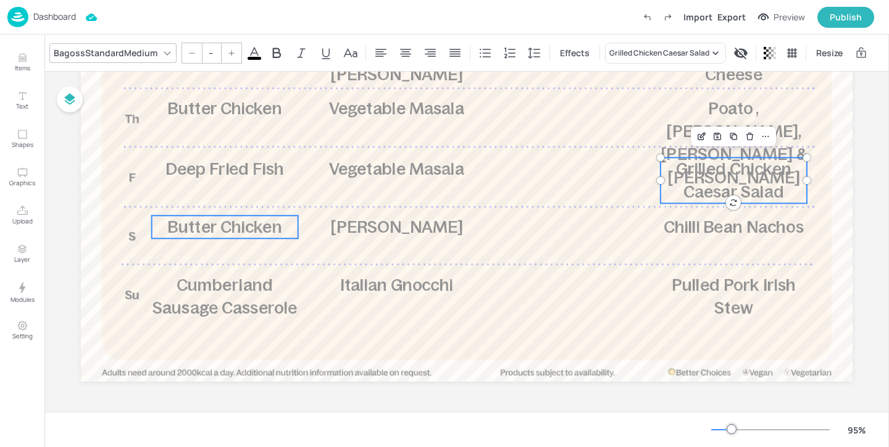
type input "28"
click at [207, 228] on span "Butter Chicken" at bounding box center [224, 226] width 114 height 19
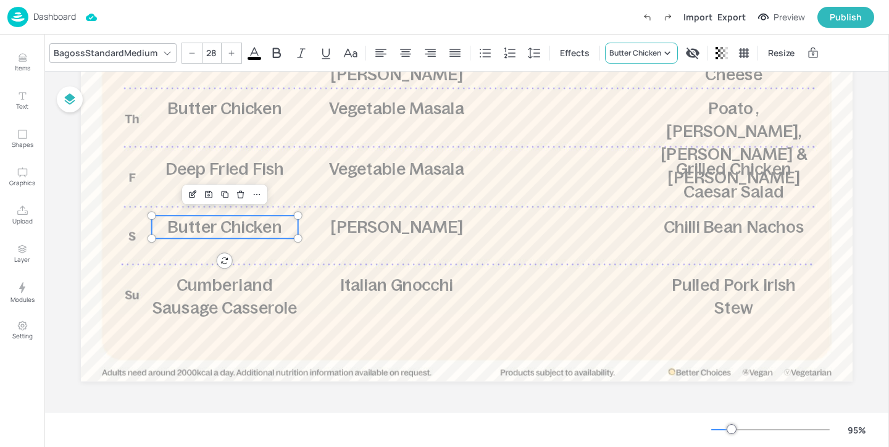
click at [647, 49] on div "Butter Chicken" at bounding box center [635, 53] width 52 height 11
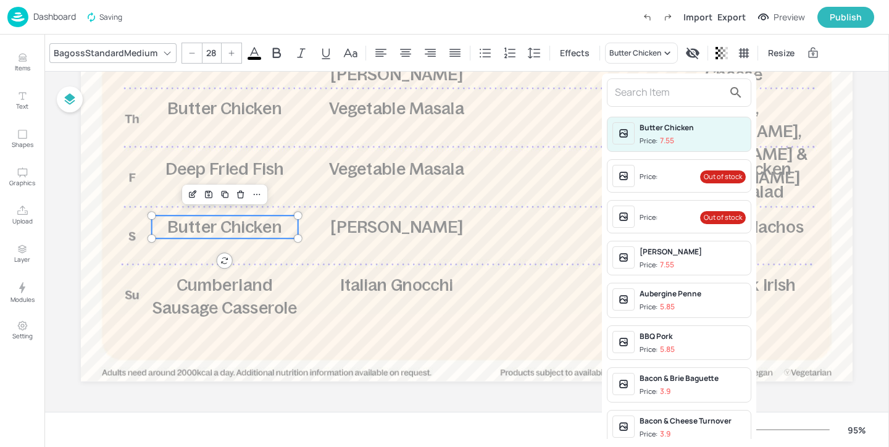
click at [648, 88] on input "text" at bounding box center [669, 93] width 109 height 20
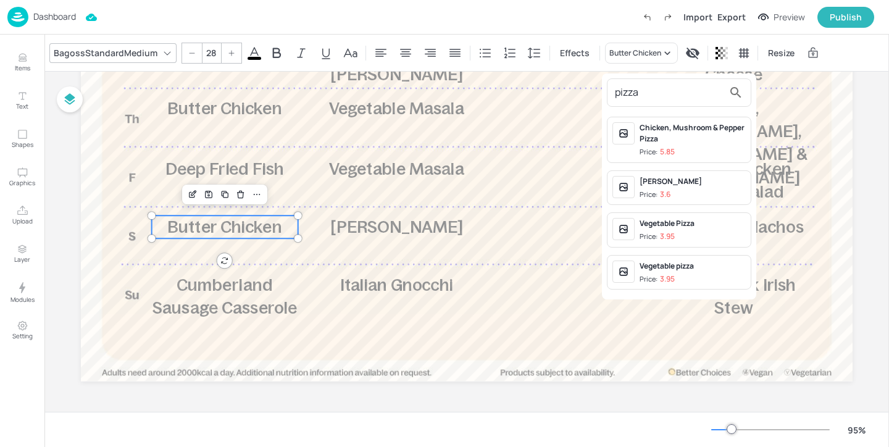
type input "pizza"
click at [724, 181] on div "[PERSON_NAME]" at bounding box center [693, 181] width 106 height 11
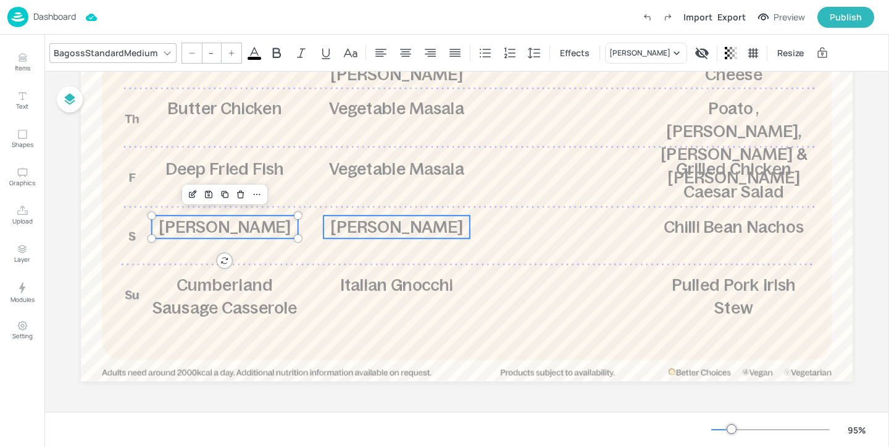
type input "28"
click at [399, 235] on span "[PERSON_NAME]" at bounding box center [396, 226] width 132 height 19
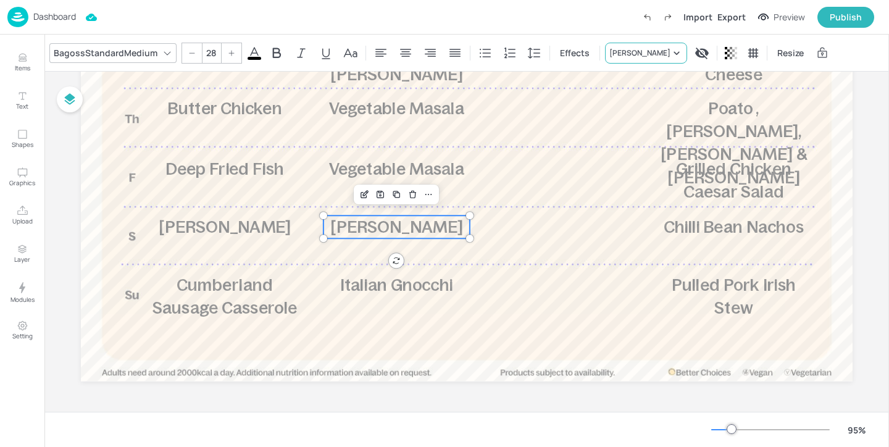
click at [664, 54] on div "[PERSON_NAME]" at bounding box center [639, 53] width 61 height 11
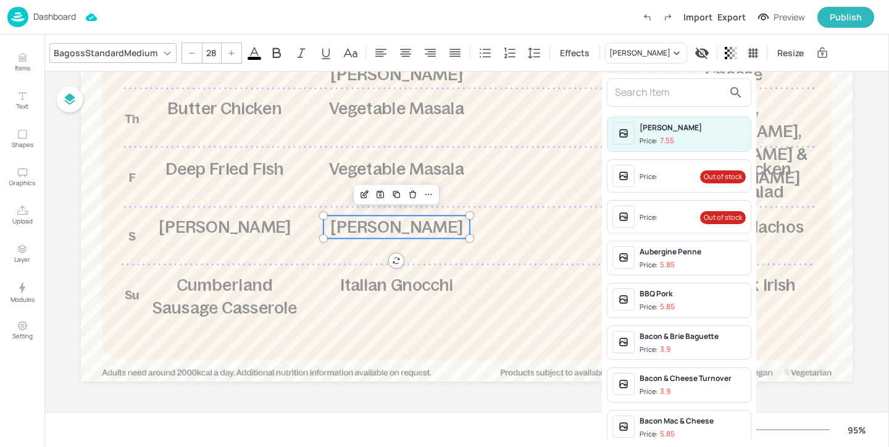
click at [649, 90] on input "text" at bounding box center [669, 93] width 109 height 20
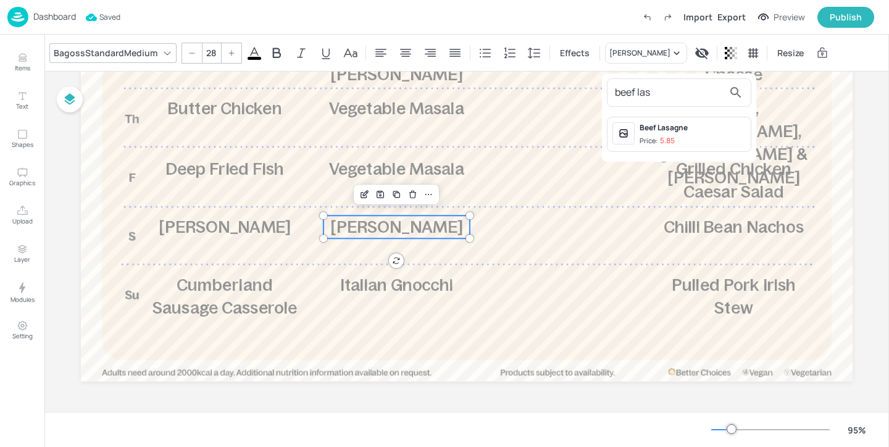
type input "beef las"
click at [729, 131] on div "Beef Lasagne" at bounding box center [693, 127] width 106 height 11
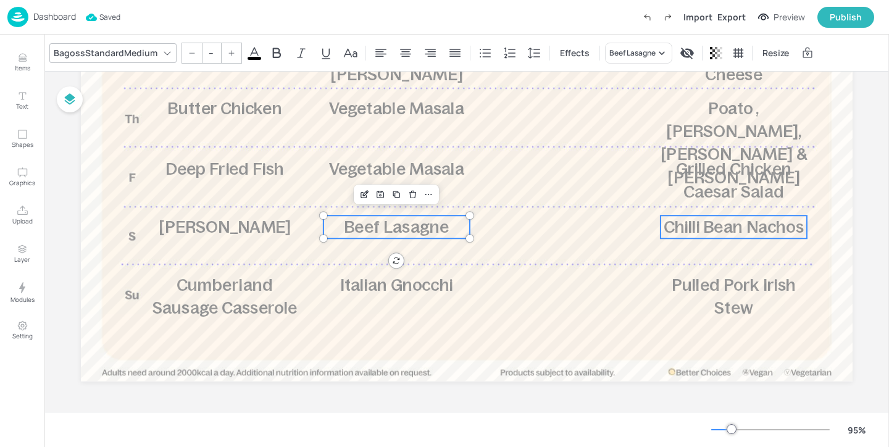
type input "28"
click at [729, 220] on span "Chilli Bean Nachos" at bounding box center [734, 226] width 140 height 19
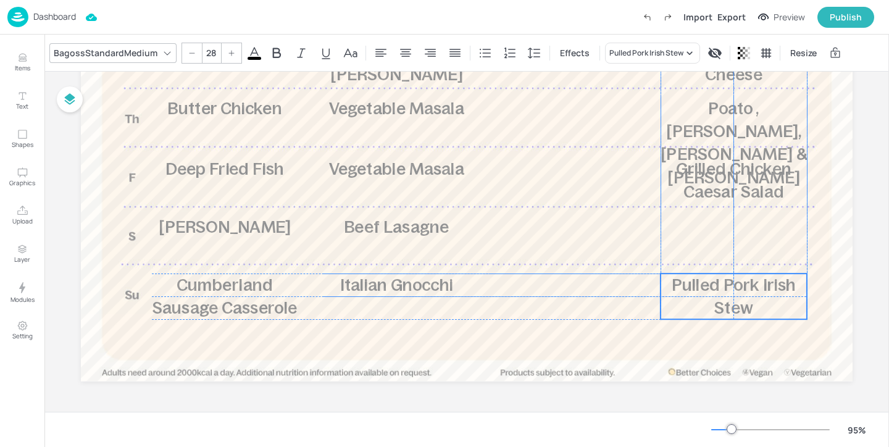
click at [738, 283] on span "Pulled Pork Irish Stew" at bounding box center [734, 296] width 125 height 42
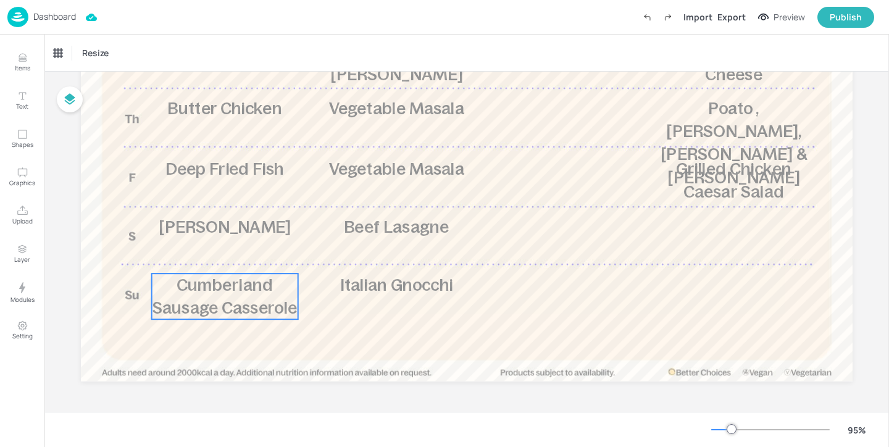
click at [266, 295] on p "Cumberland Sausage Casserole" at bounding box center [225, 297] width 146 height 46
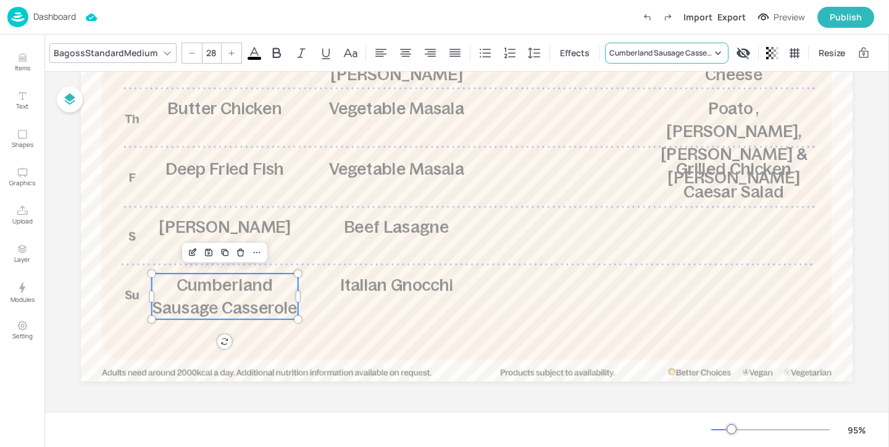
click at [650, 52] on div "Cumberland Sausage Casserole" at bounding box center [660, 53] width 102 height 11
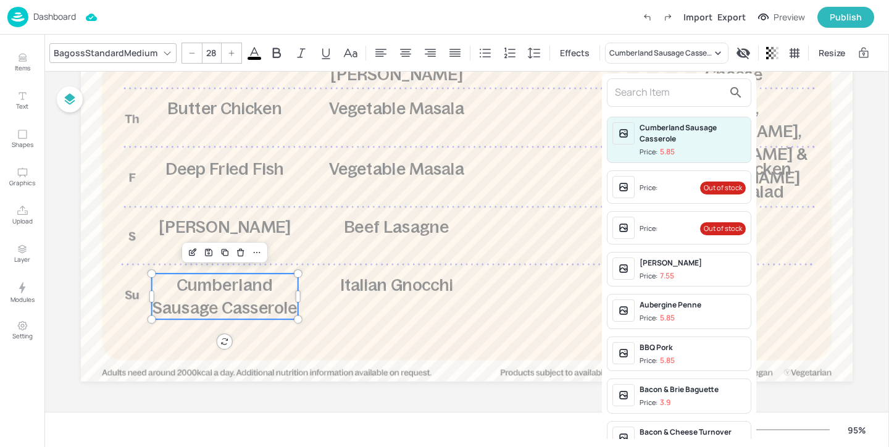
click at [647, 91] on input "text" at bounding box center [669, 93] width 109 height 20
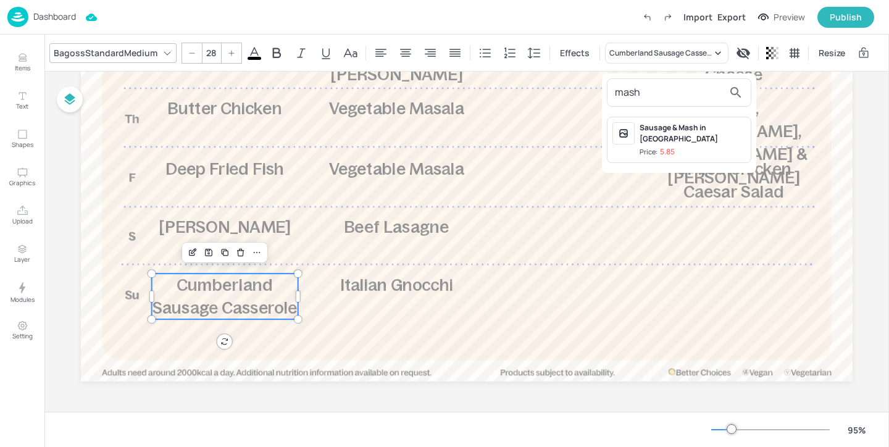
type input "mash"
click at [710, 126] on div "Sausage & Mash in [GEOGRAPHIC_DATA]" at bounding box center [693, 133] width 106 height 22
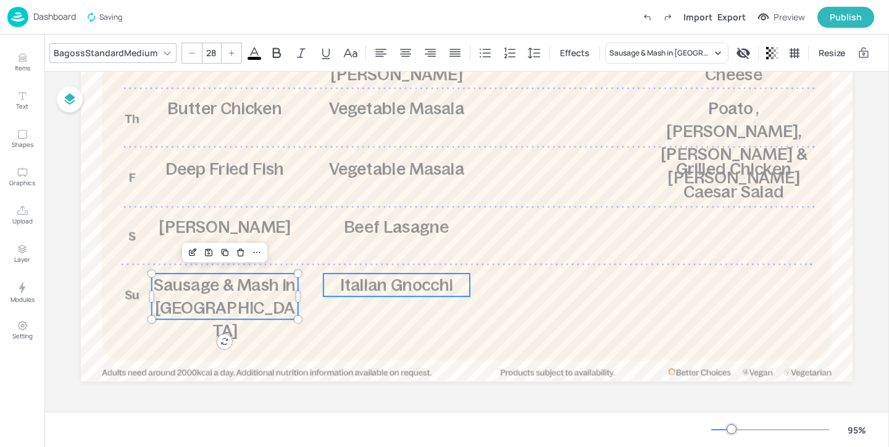
type input "28"
click at [402, 281] on span "Italian Gnocchi" at bounding box center [396, 284] width 113 height 19
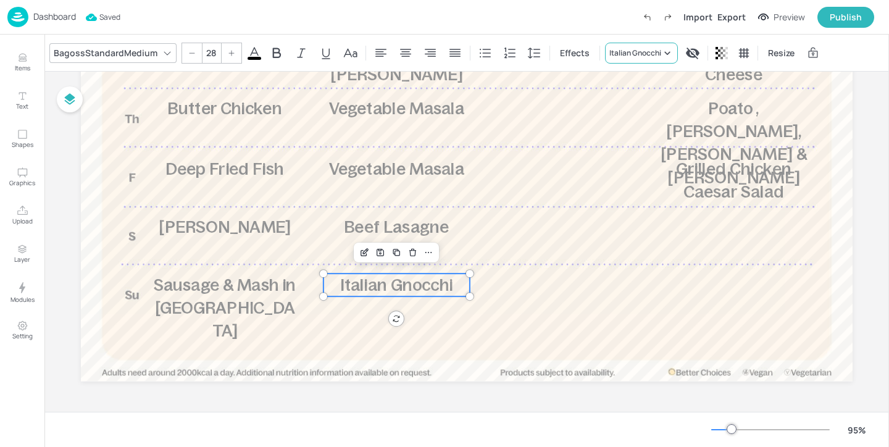
click at [654, 56] on div "Italian Gnocchi" at bounding box center [635, 53] width 52 height 11
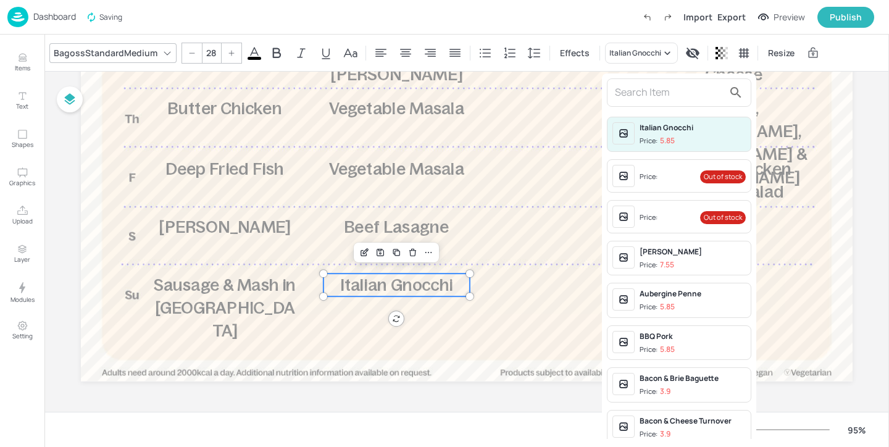
click at [646, 89] on input "text" at bounding box center [669, 93] width 109 height 20
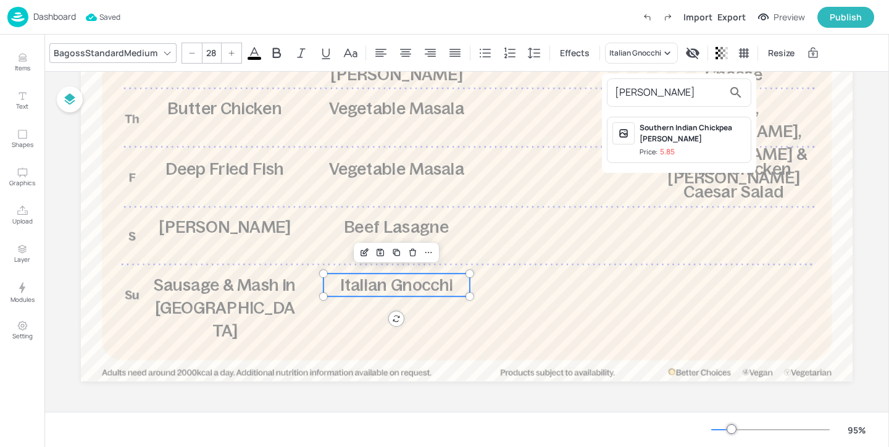
type input "[PERSON_NAME]"
click at [708, 138] on div "Southern Indian Chickpea [PERSON_NAME]" at bounding box center [693, 133] width 106 height 22
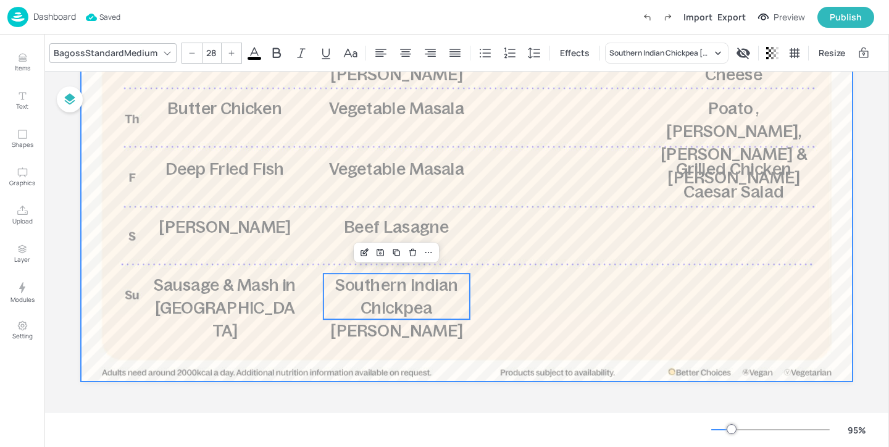
click at [534, 307] on div at bounding box center [467, 64] width 772 height 634
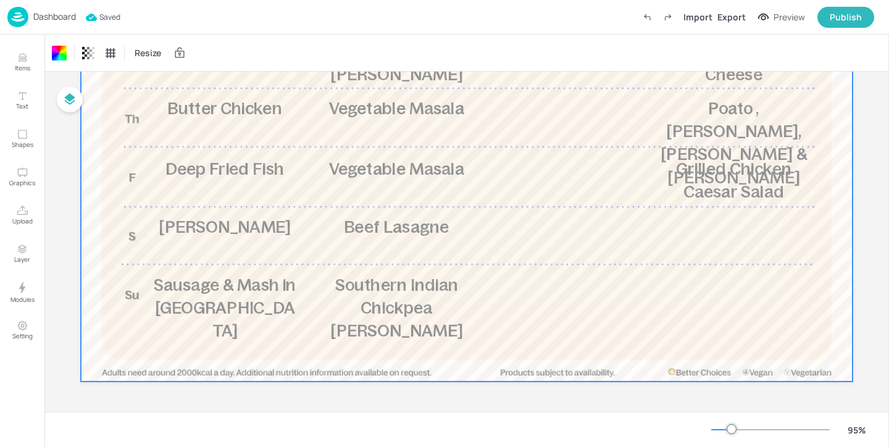
scroll to position [0, 0]
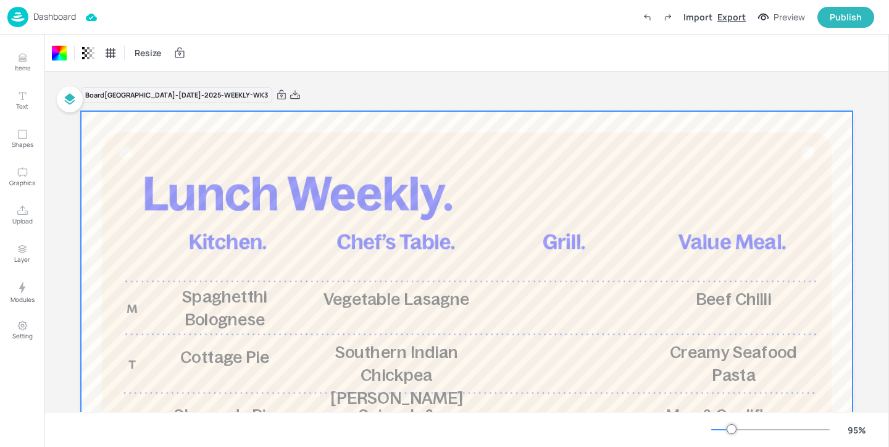
click at [734, 17] on div "Export" at bounding box center [731, 16] width 28 height 13
